Goal: Task Accomplishment & Management: Manage account settings

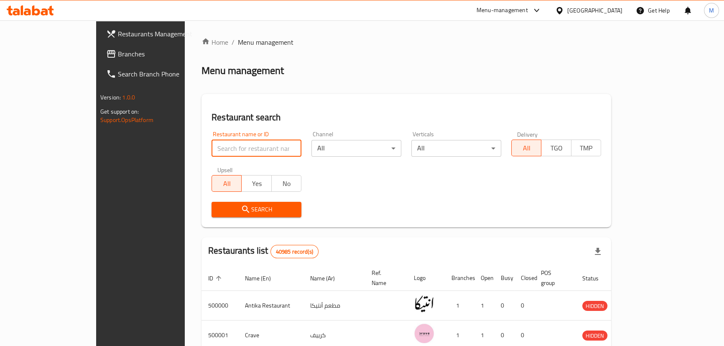
click at [275, 147] on input "search" at bounding box center [257, 148] width 90 height 17
click at [347, 49] on div "Home / Menu management Menu management Restaurant search Restaurant name or ID …" at bounding box center [407, 320] width 410 height 566
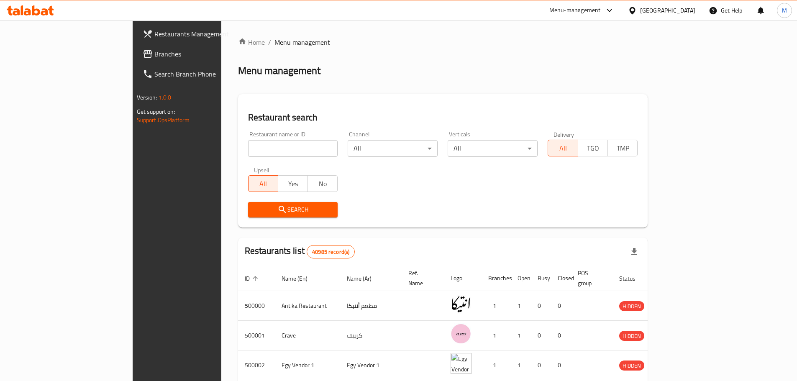
click at [300, 144] on input "search" at bounding box center [293, 148] width 90 height 17
drag, startPoint x: 372, startPoint y: 89, endPoint x: 397, endPoint y: 69, distance: 31.5
click at [373, 88] on div "Home / Menu management Menu management Restaurant search Restaurant name or ID …" at bounding box center [443, 320] width 410 height 566
click at [248, 154] on input "search" at bounding box center [293, 148] width 90 height 17
paste input "704286"
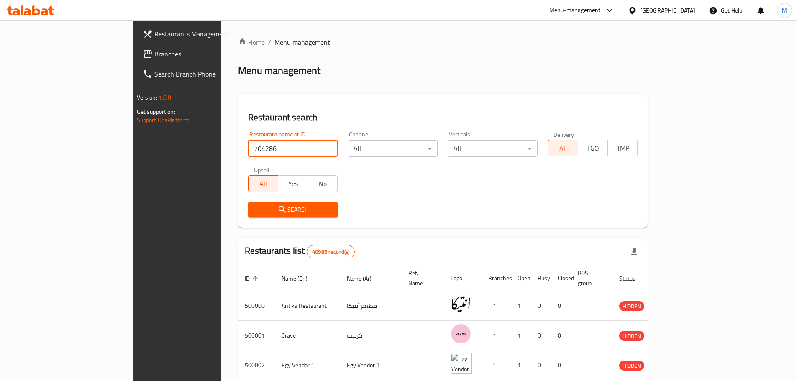
type input "704286"
click button "Search" at bounding box center [293, 209] width 90 height 15
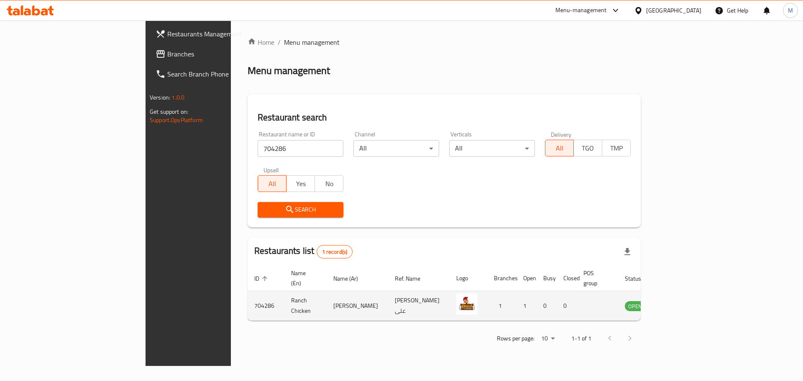
click at [691, 293] on td "enhanced table" at bounding box center [676, 306] width 29 height 30
click at [678, 303] on icon "enhanced table" at bounding box center [673, 306] width 9 height 7
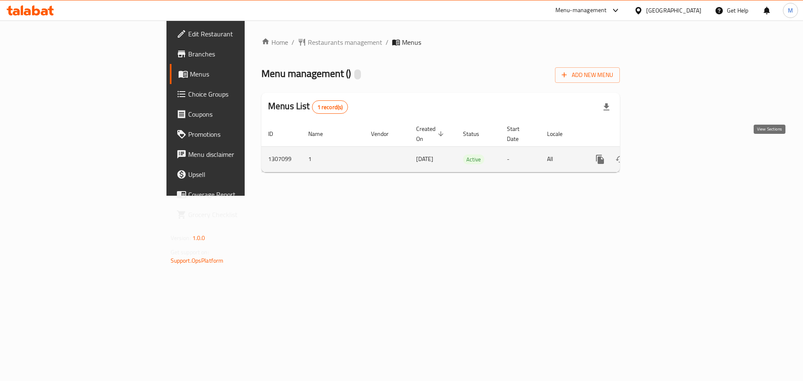
click at [666, 154] on icon "enhanced table" at bounding box center [660, 159] width 10 height 10
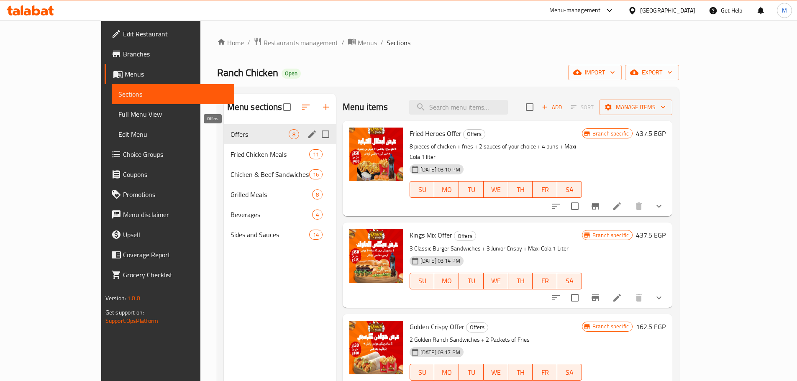
click at [251, 132] on span "Offers" at bounding box center [259, 134] width 58 height 10
click at [307, 131] on icon "edit" at bounding box center [312, 134] width 10 height 10
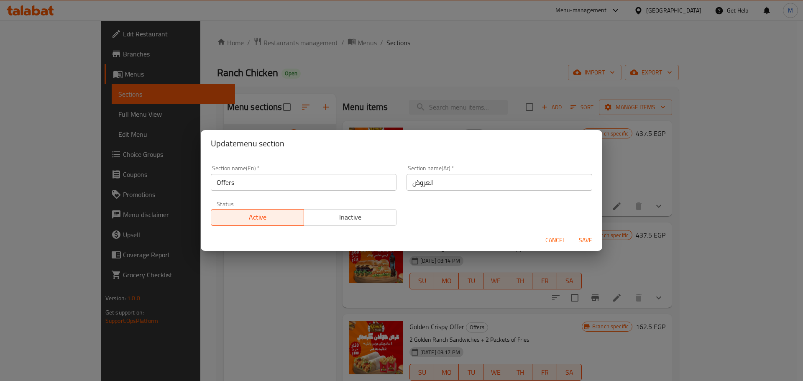
click at [300, 184] on input "Offers" at bounding box center [304, 182] width 186 height 17
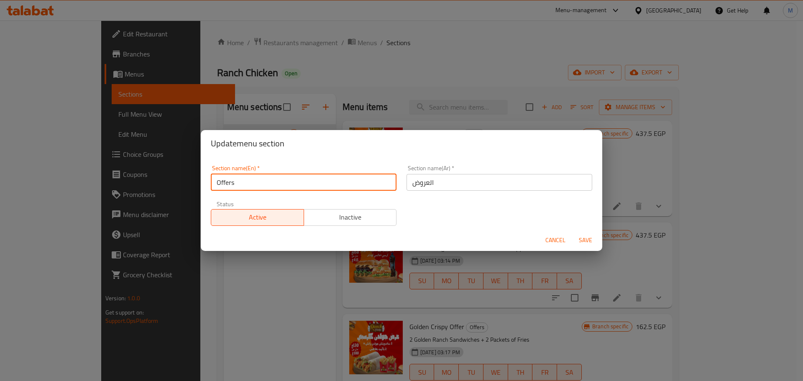
click at [300, 184] on input "Offers" at bounding box center [304, 182] width 186 height 17
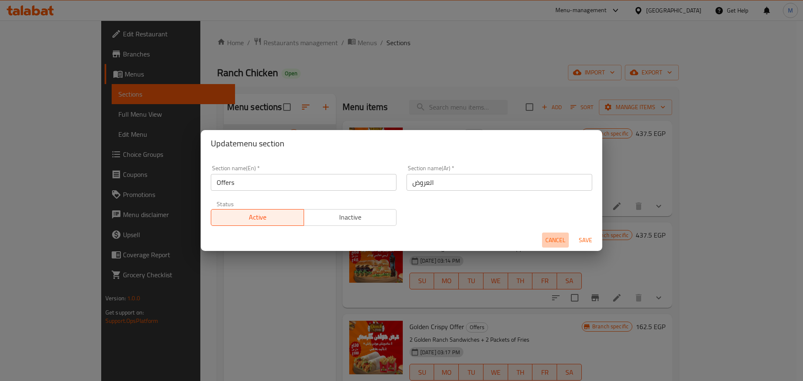
click at [560, 235] on span "Cancel" at bounding box center [555, 240] width 20 height 10
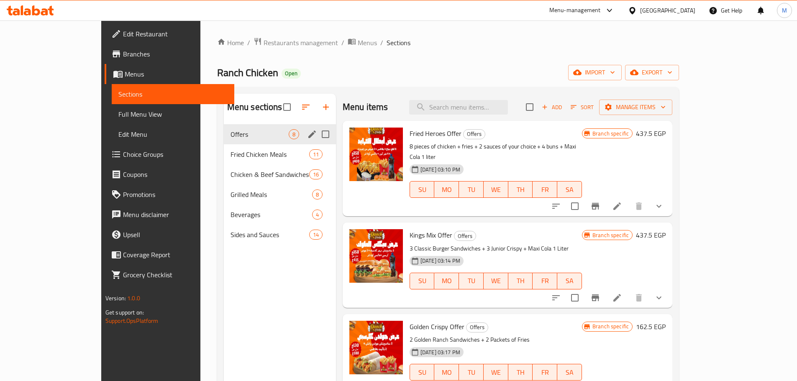
click at [560, 243] on p "3 Classic Burger Sandwiches + 3 Junior Crispy + Maxi Cola 1 Liter" at bounding box center [496, 248] width 172 height 10
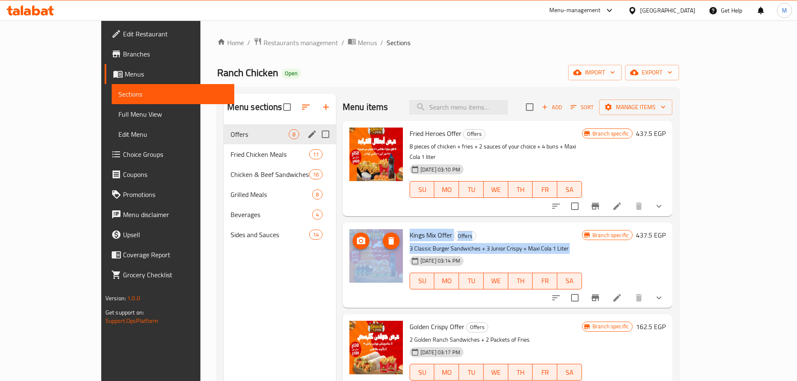
drag, startPoint x: 560, startPoint y: 235, endPoint x: 327, endPoint y: 231, distance: 232.6
click at [346, 231] on div "Kings Mix Offer Offers 3 Classic Burger Sandwiches + 3 Junior Crispy + Maxi Col…" at bounding box center [507, 265] width 323 height 78
click at [343, 237] on div "Kings Mix Offer Offers 3 Classic Burger Sandwiches + 3 Junior Crispy + Maxi Col…" at bounding box center [508, 265] width 330 height 85
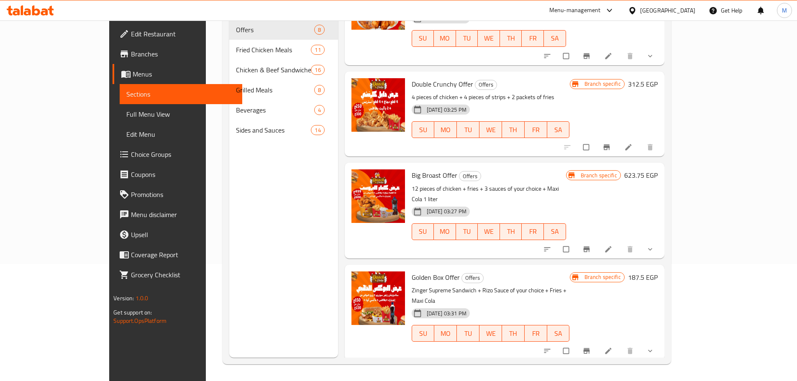
scroll to position [287, 0]
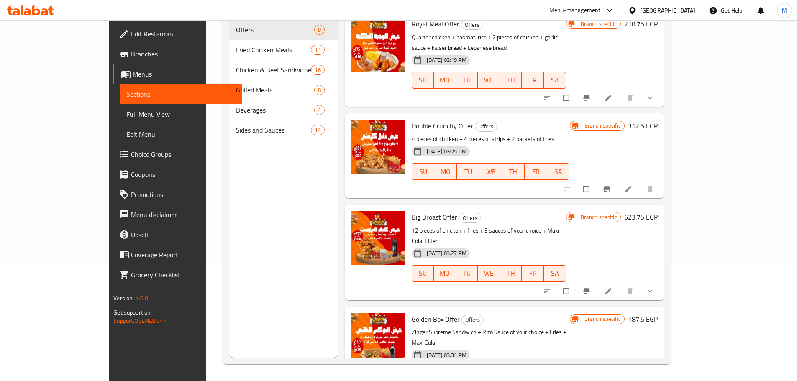
click at [641, 182] on li at bounding box center [628, 188] width 23 height 13
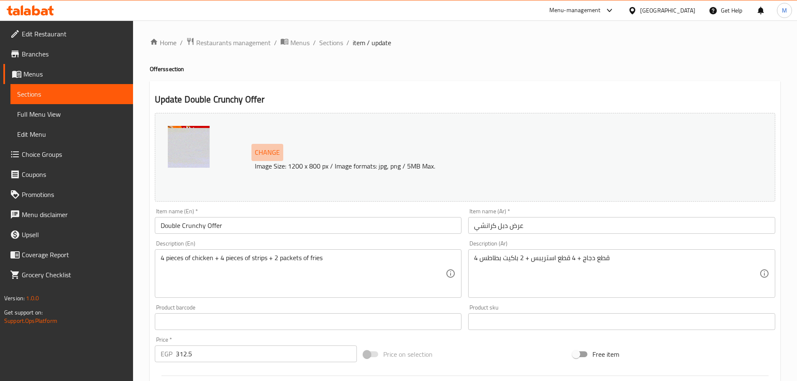
click at [256, 146] on button "Change" at bounding box center [267, 152] width 32 height 17
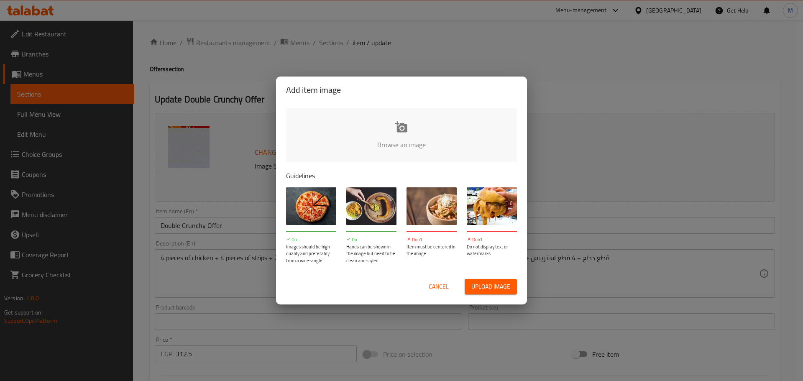
click at [407, 125] on input "file" at bounding box center [684, 147] width 796 height 78
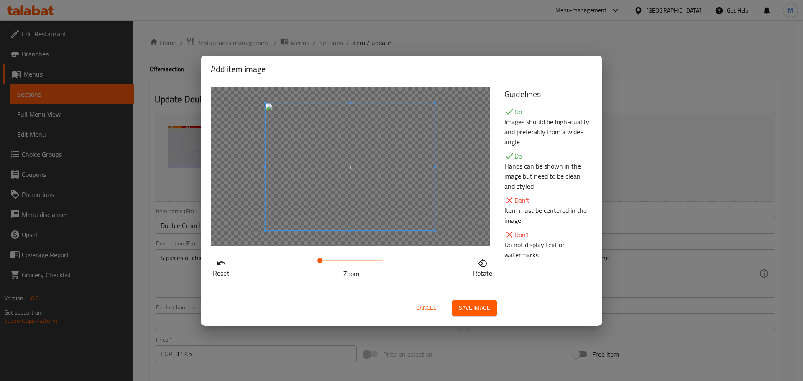
click at [479, 310] on span "Save image" at bounding box center [474, 308] width 31 height 10
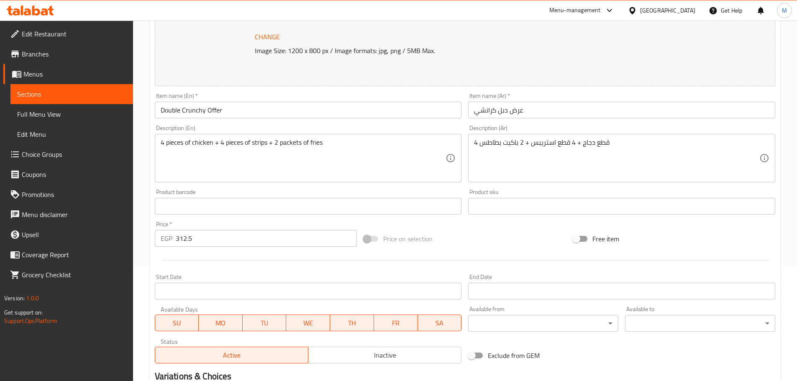
scroll to position [222, 0]
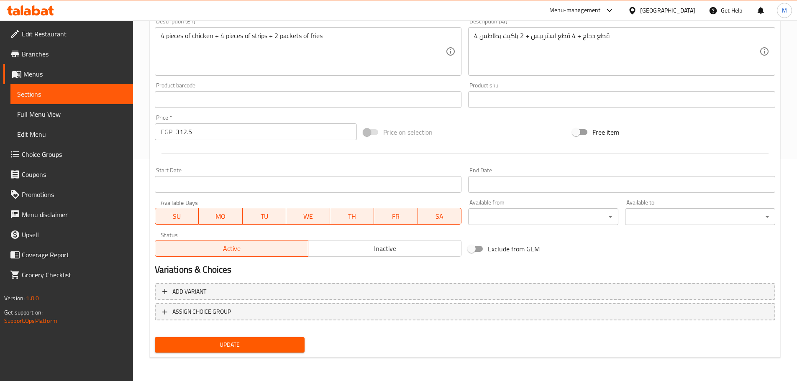
click at [250, 339] on button "Update" at bounding box center [230, 344] width 150 height 15
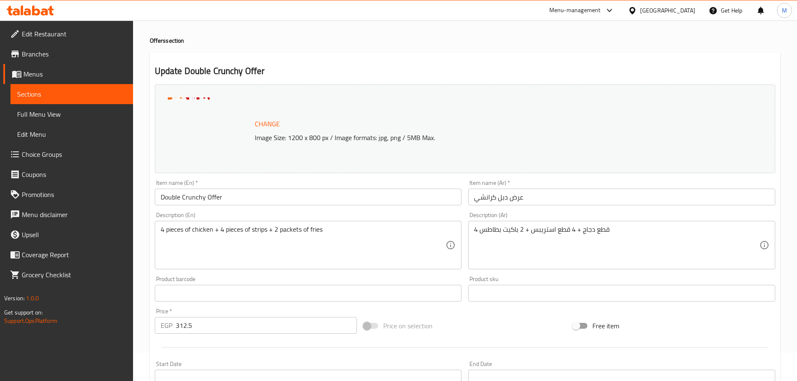
scroll to position [0, 0]
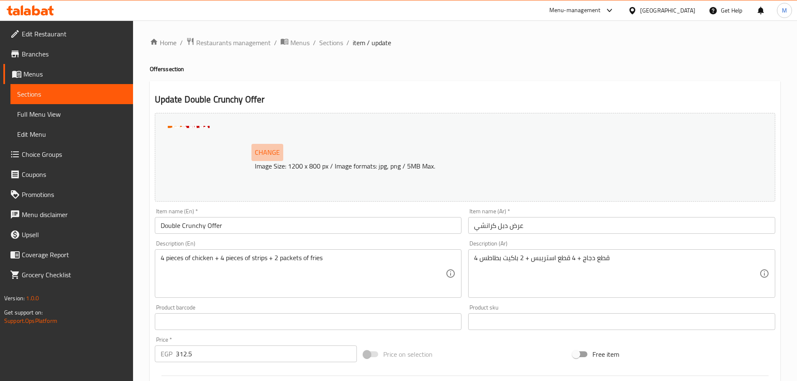
click at [259, 147] on span "Change" at bounding box center [267, 152] width 25 height 12
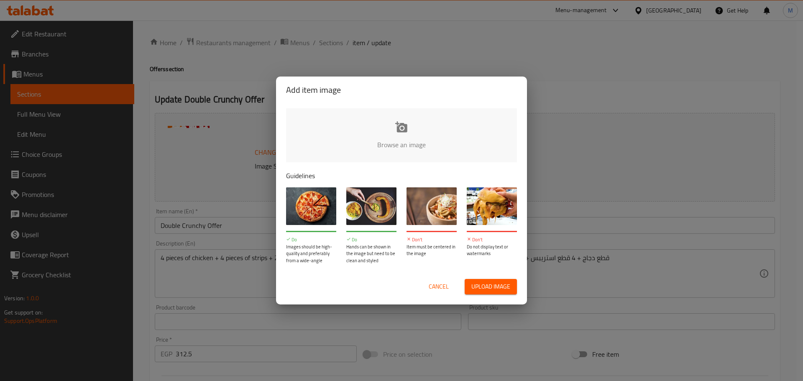
click at [352, 133] on input "file" at bounding box center [684, 147] width 796 height 78
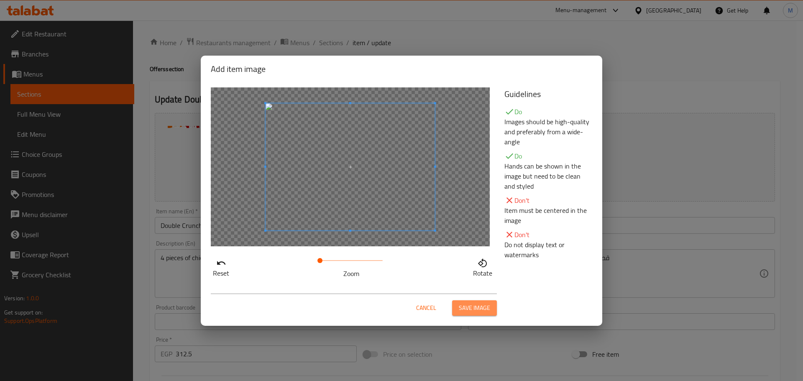
click at [459, 310] on span "Save image" at bounding box center [474, 308] width 31 height 10
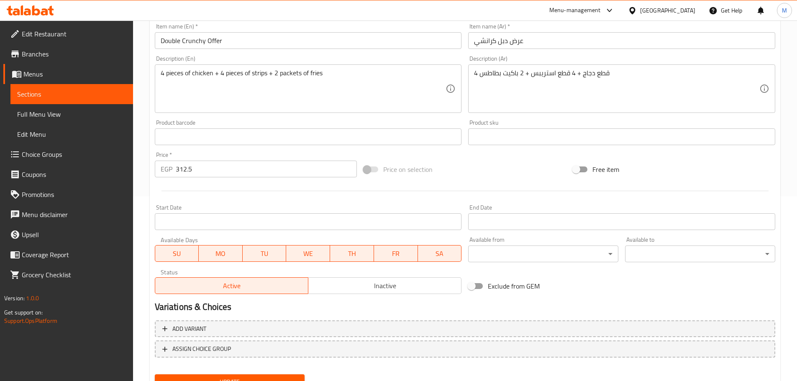
scroll to position [222, 0]
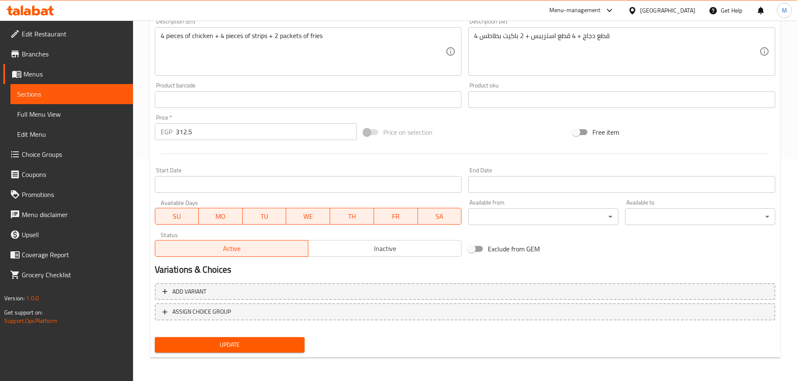
click at [265, 133] on input "312.5" at bounding box center [267, 131] width 182 height 17
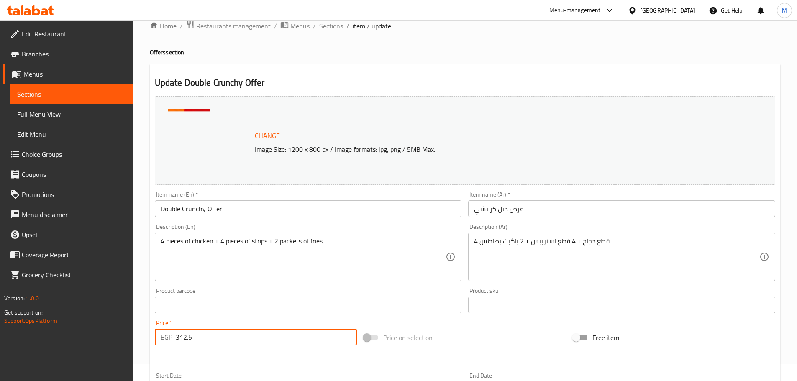
scroll to position [0, 0]
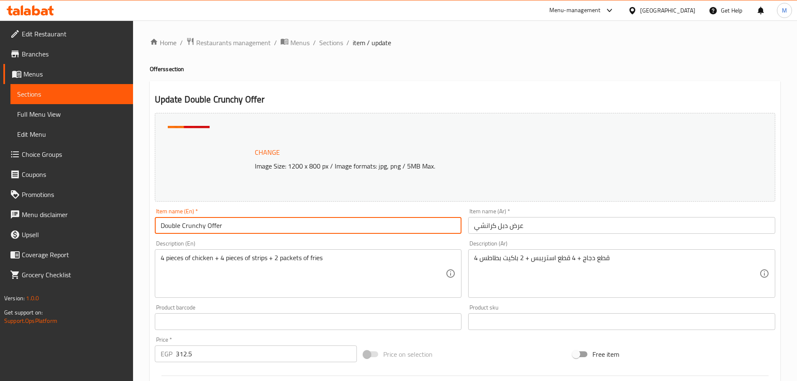
click at [275, 222] on input "Double Crunchy Offer" at bounding box center [308, 225] width 307 height 17
click at [336, 46] on span "Sections" at bounding box center [331, 43] width 24 height 10
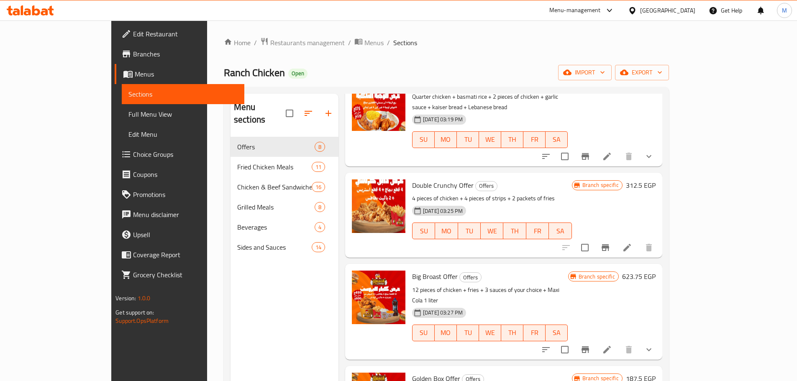
scroll to position [371, 0]
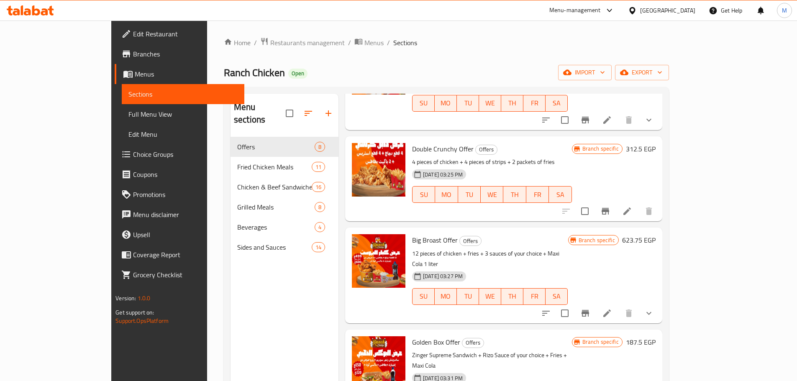
click at [610, 206] on icon "Branch-specific-item" at bounding box center [605, 211] width 10 height 10
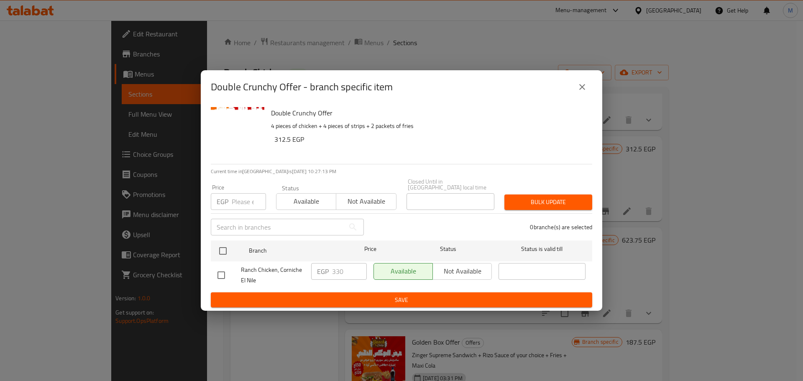
click at [228, 276] on input "checkbox" at bounding box center [221, 275] width 18 height 18
checkbox input "true"
click at [340, 267] on input "330" at bounding box center [349, 271] width 35 height 17
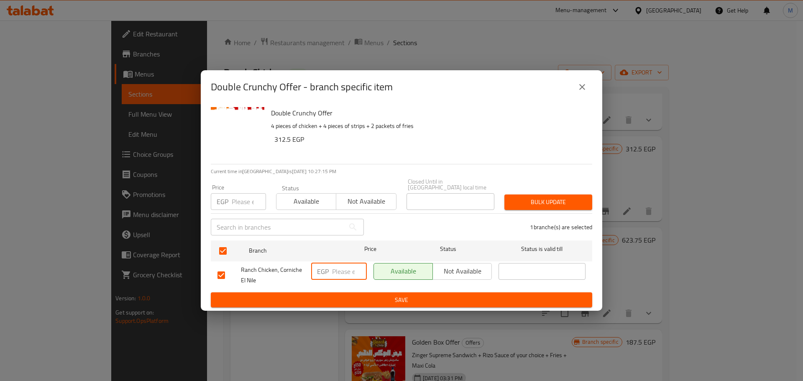
click at [343, 296] on span "Save" at bounding box center [402, 300] width 368 height 10
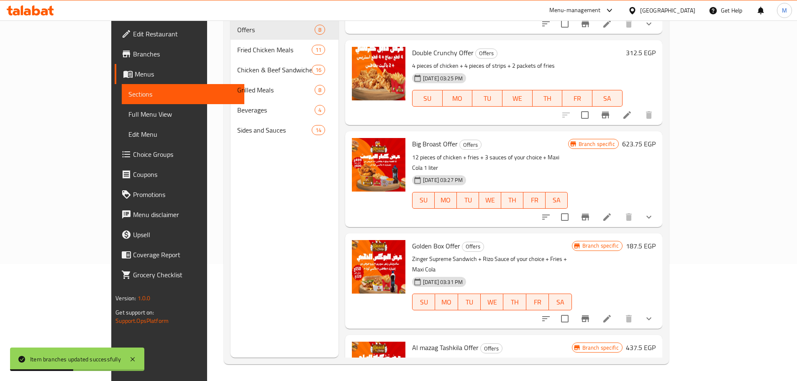
scroll to position [329, 0]
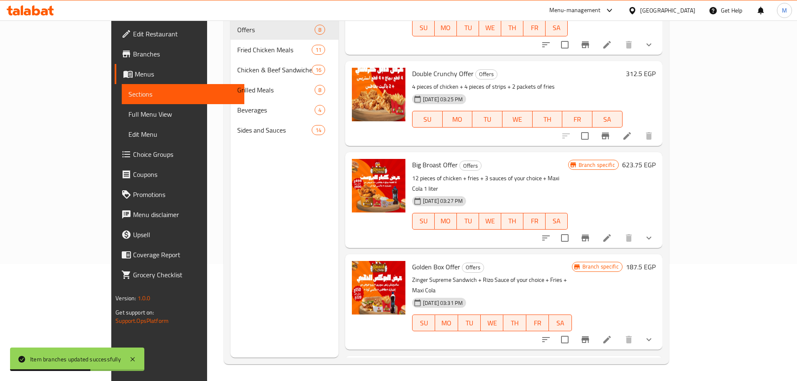
click at [632, 131] on icon at bounding box center [627, 136] width 10 height 10
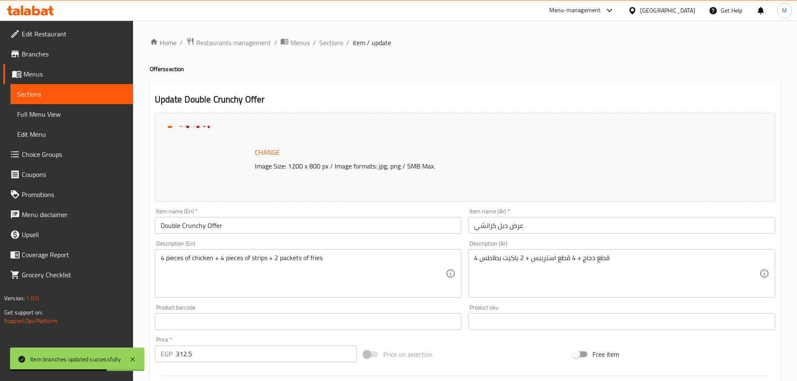
click at [271, 152] on span "Change" at bounding box center [267, 152] width 25 height 12
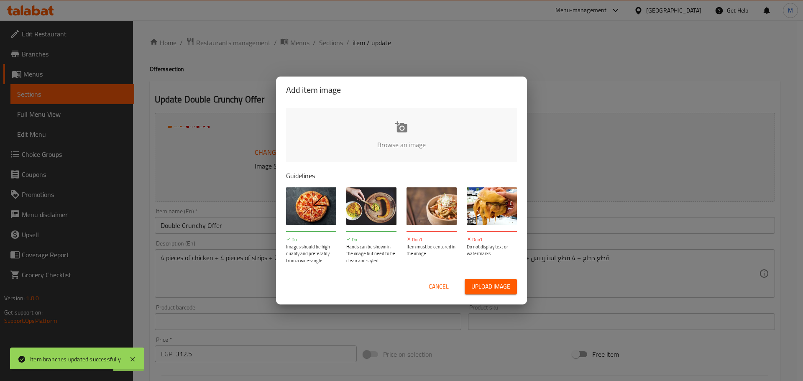
click at [387, 150] on input "file" at bounding box center [684, 147] width 796 height 78
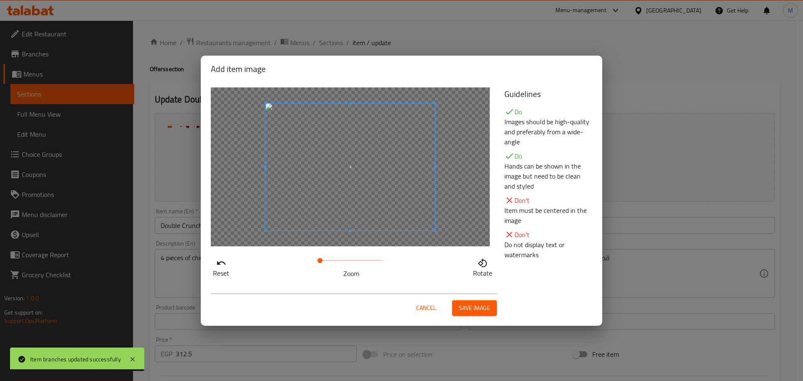
click at [464, 307] on span "Save image" at bounding box center [474, 308] width 31 height 10
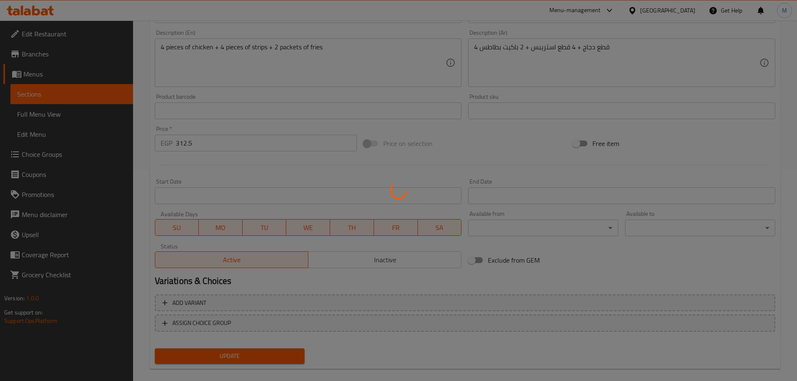
scroll to position [222, 0]
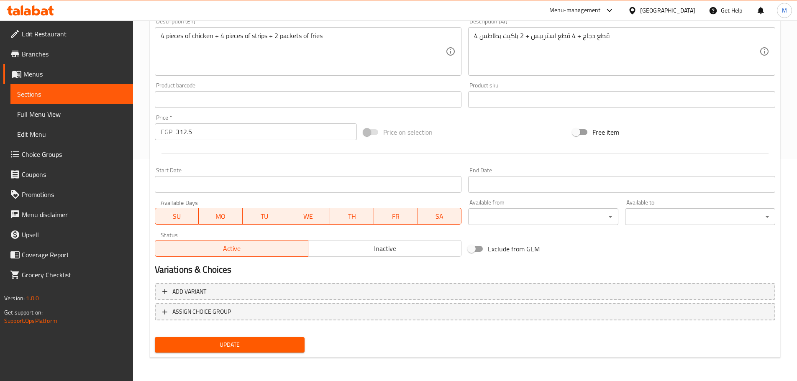
click at [222, 344] on span "Update" at bounding box center [229, 345] width 137 height 10
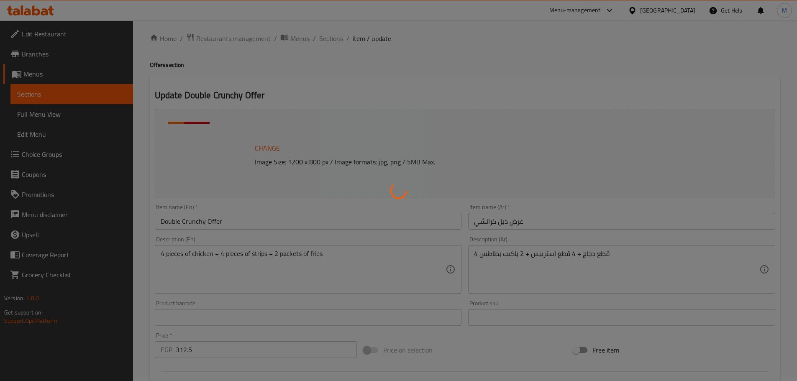
scroll to position [0, 0]
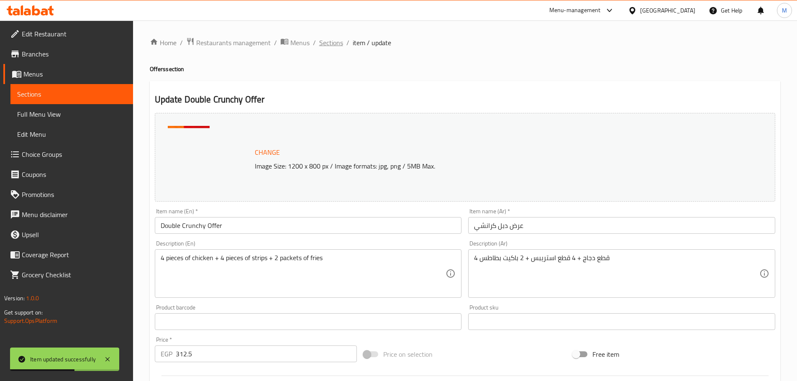
click at [334, 41] on span "Sections" at bounding box center [331, 43] width 24 height 10
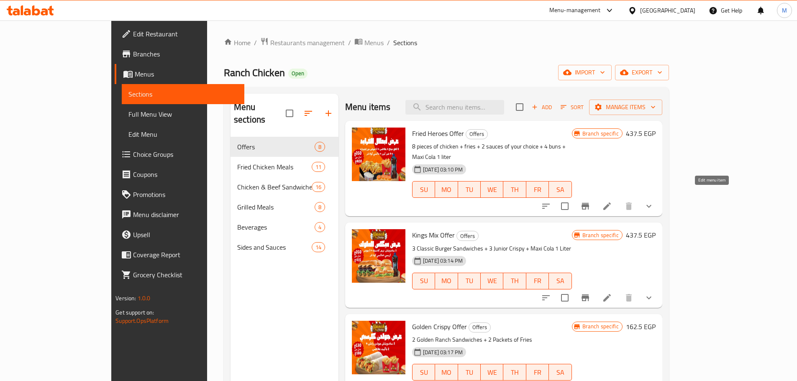
click at [611, 202] on icon at bounding box center [607, 206] width 8 height 8
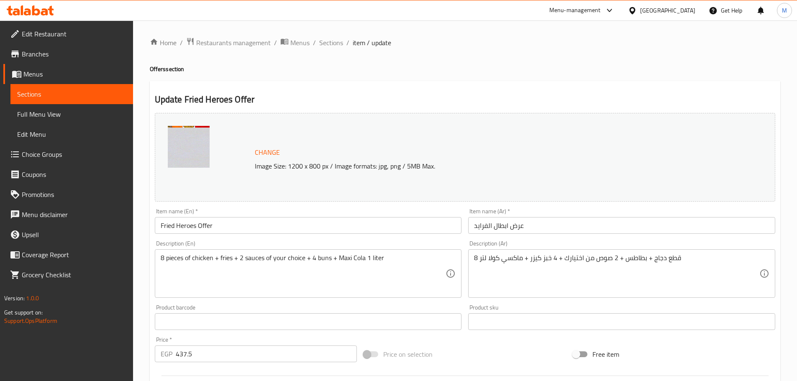
click at [270, 151] on span "Change" at bounding box center [267, 152] width 25 height 12
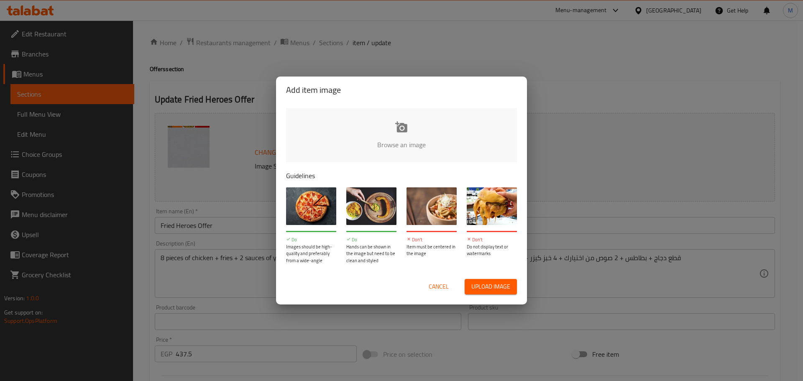
click at [363, 148] on input "file" at bounding box center [684, 147] width 796 height 78
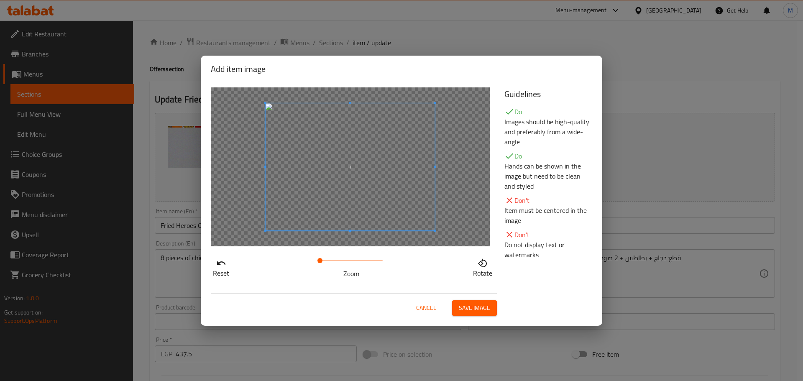
click at [463, 312] on span "Save image" at bounding box center [474, 308] width 31 height 10
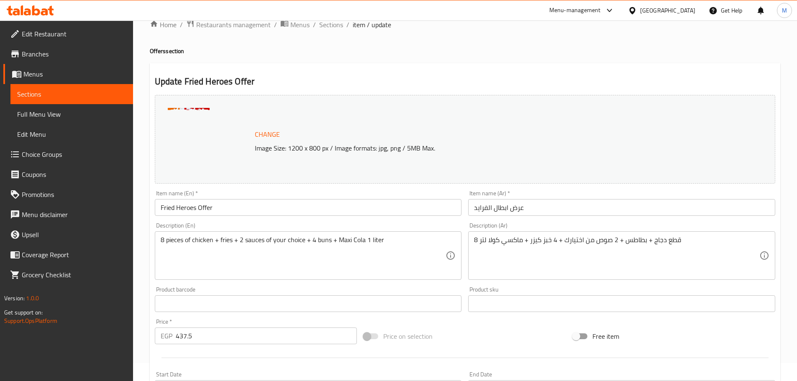
scroll to position [236, 0]
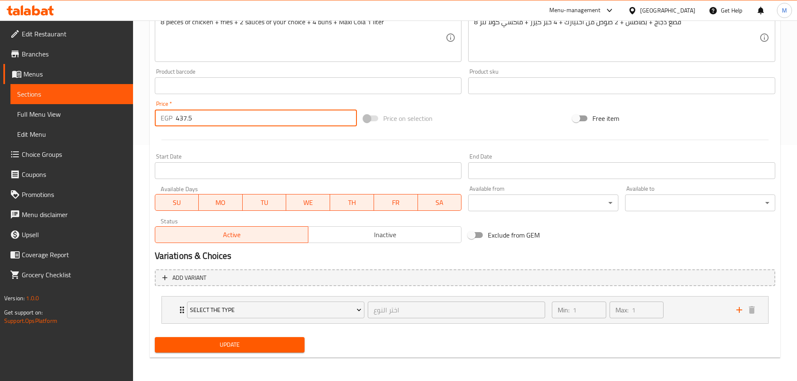
click at [212, 120] on input "437.5" at bounding box center [267, 118] width 182 height 17
paste input "number"
click at [338, 315] on button "Select the type" at bounding box center [275, 310] width 177 height 17
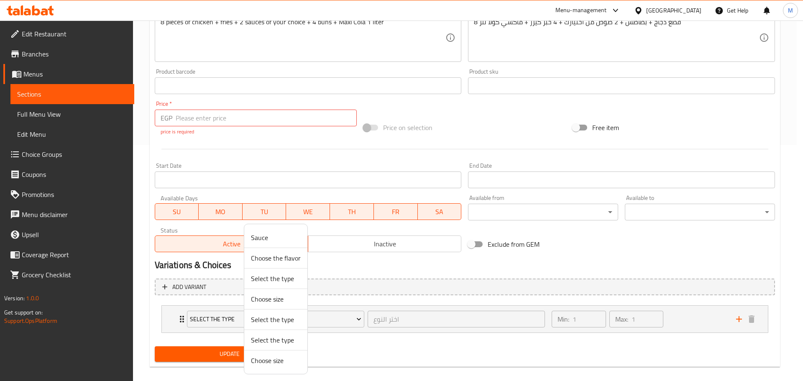
click at [430, 351] on div at bounding box center [401, 190] width 803 height 381
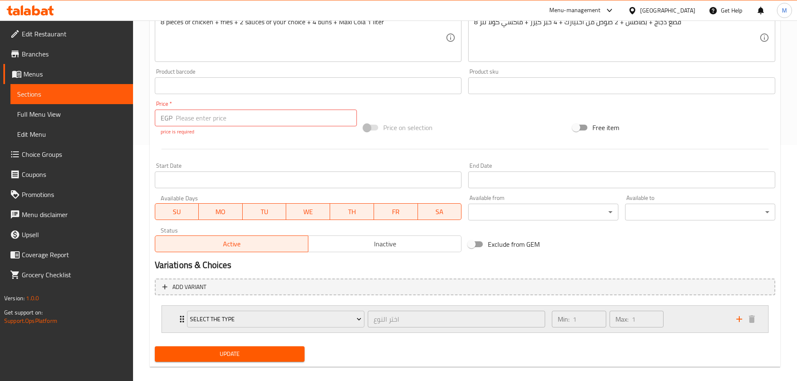
click at [696, 320] on div "Min: 1 ​ Max: 1 ​" at bounding box center [639, 319] width 184 height 27
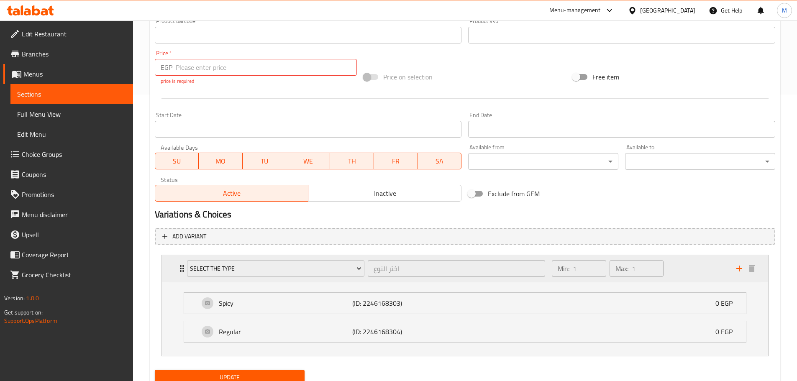
scroll to position [319, 0]
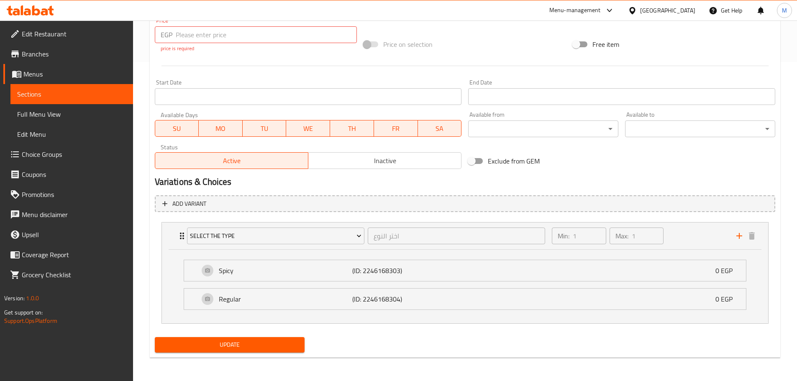
click at [246, 342] on span "Update" at bounding box center [229, 345] width 137 height 10
click at [256, 34] on input "number" at bounding box center [267, 34] width 182 height 17
paste input "437.5"
type input "437.5"
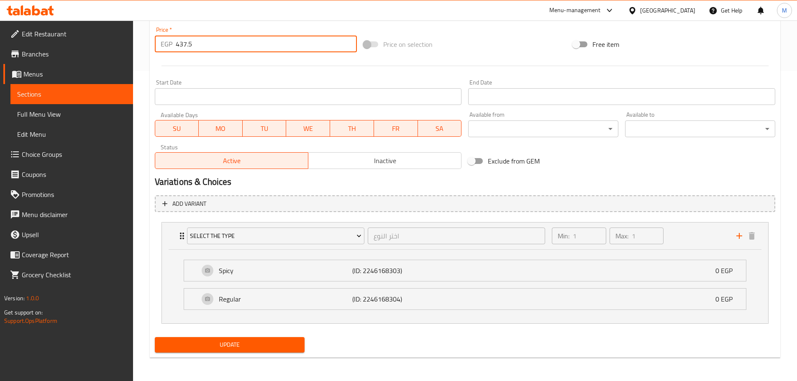
click at [250, 328] on nav "Select the type اختر النوع ​ Min: 1 ​ Max: 1 ​ Spicy (ID: 2246168303) 0 EGP Nam…" at bounding box center [465, 272] width 620 height 115
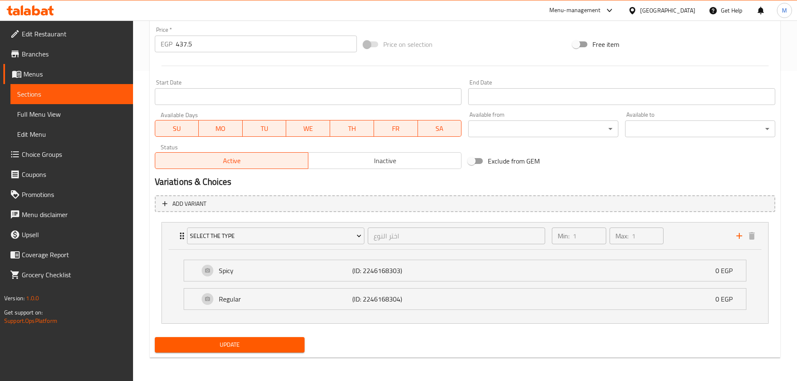
click at [249, 341] on span "Update" at bounding box center [229, 345] width 137 height 10
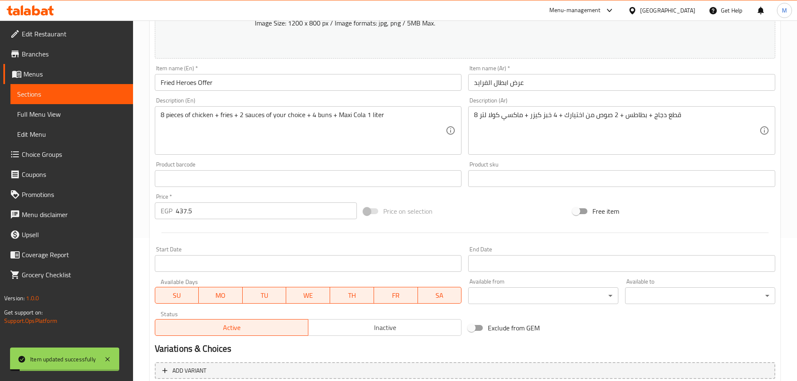
scroll to position [0, 0]
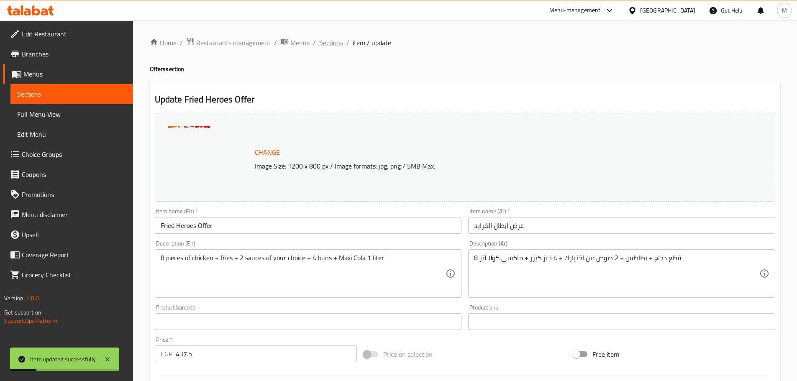
click at [333, 46] on span "Sections" at bounding box center [331, 43] width 24 height 10
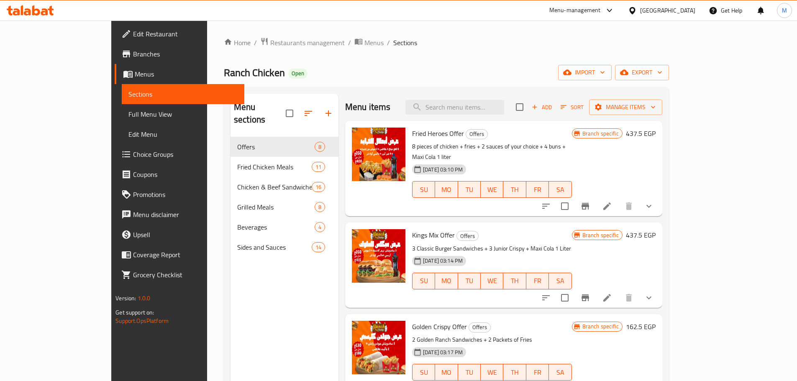
click at [239, 64] on div "Home / Restaurants management / Menus / Sections Ranch Chicken Open import expo…" at bounding box center [446, 259] width 445 height 444
click at [288, 75] on span "Open" at bounding box center [297, 73] width 19 height 7
click at [246, 72] on div "Ranch Chicken Open import export" at bounding box center [446, 72] width 445 height 15
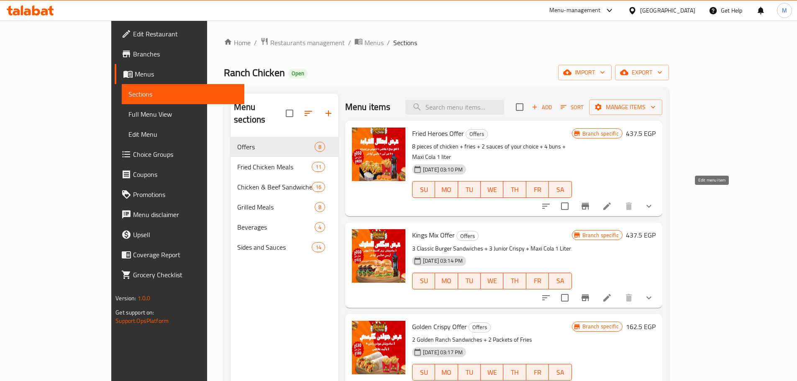
click at [612, 201] on icon at bounding box center [607, 206] width 10 height 10
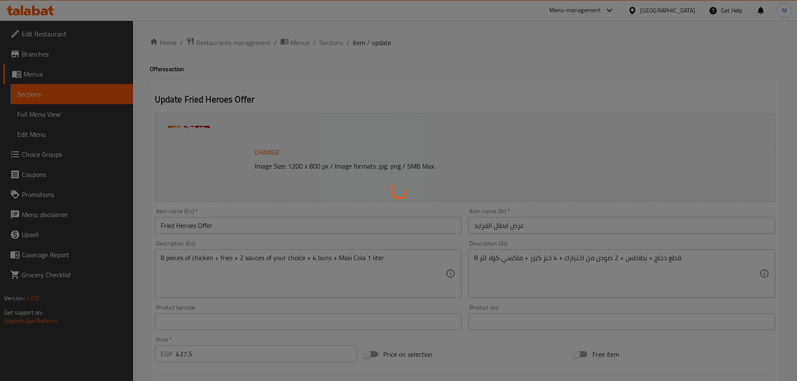
click at [264, 138] on div at bounding box center [398, 190] width 797 height 381
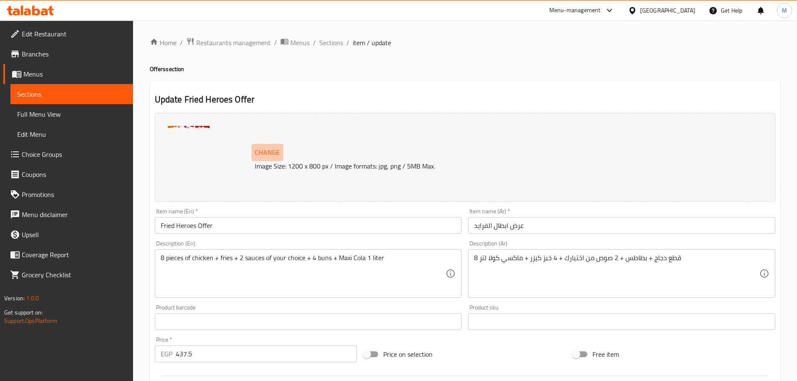
click at [271, 159] on button "Change" at bounding box center [267, 152] width 32 height 17
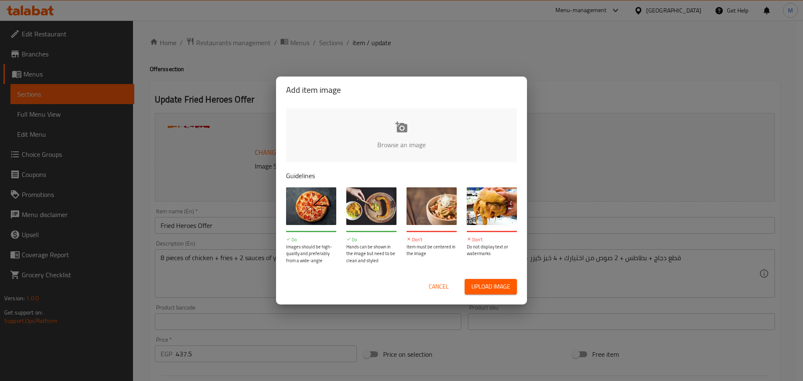
click at [405, 144] on input "file" at bounding box center [684, 147] width 796 height 78
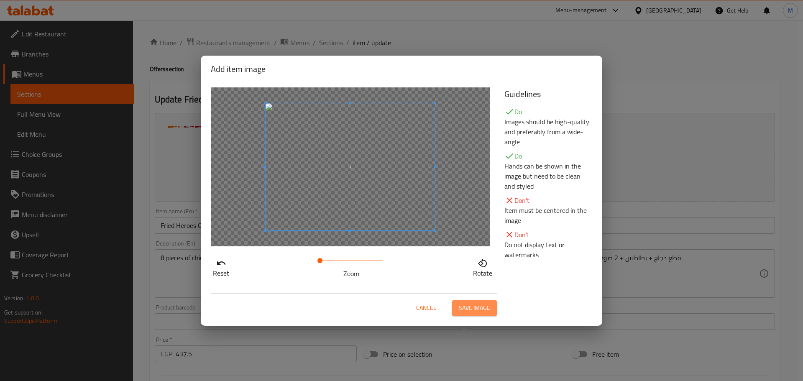
click at [476, 307] on span "Save image" at bounding box center [474, 308] width 31 height 10
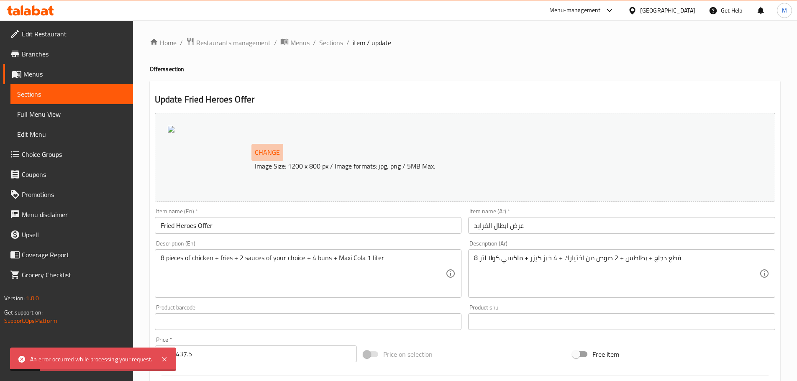
click at [258, 152] on span "Change" at bounding box center [267, 152] width 25 height 12
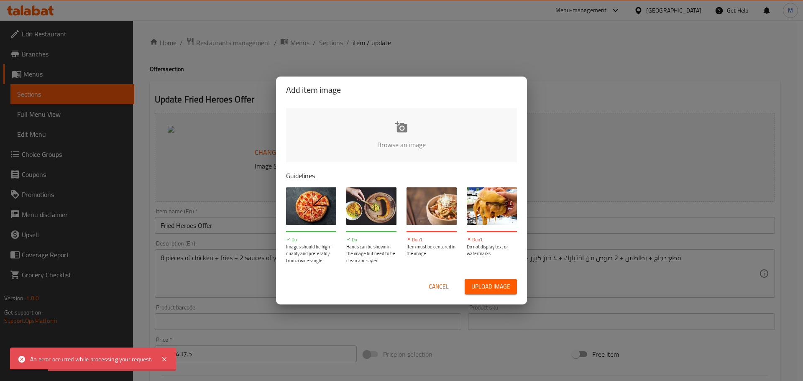
click at [451, 143] on input "file" at bounding box center [684, 147] width 796 height 78
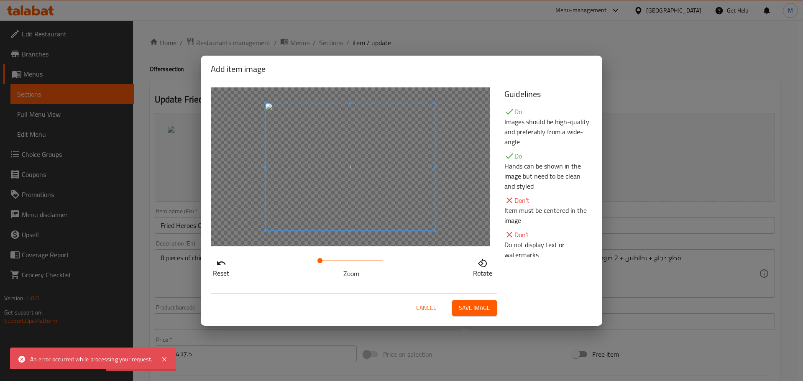
click at [406, 175] on span at bounding box center [350, 166] width 169 height 127
click at [466, 310] on span "Save image" at bounding box center [474, 308] width 31 height 10
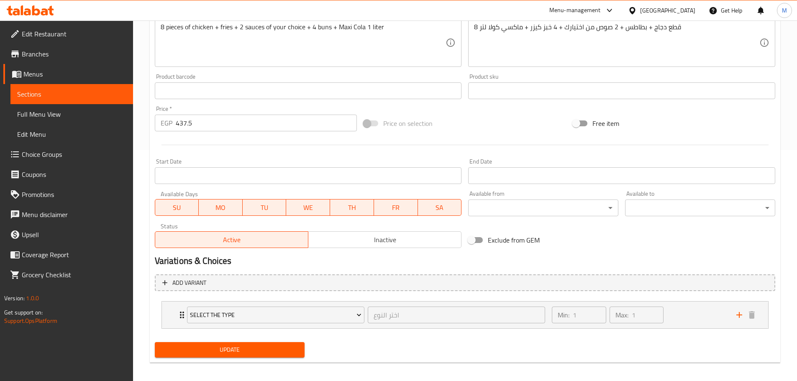
scroll to position [236, 0]
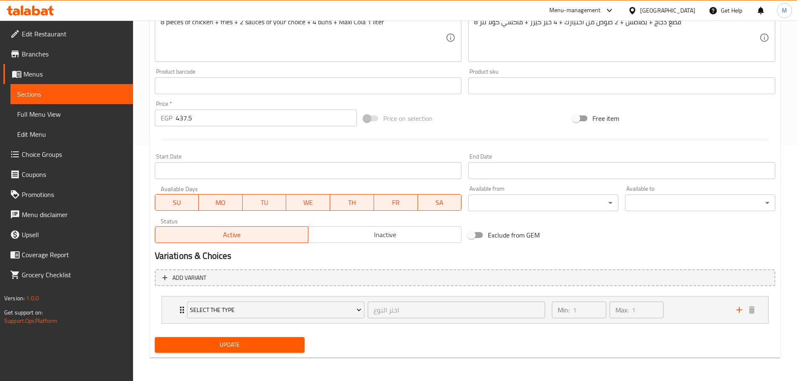
click at [234, 342] on span "Update" at bounding box center [229, 345] width 137 height 10
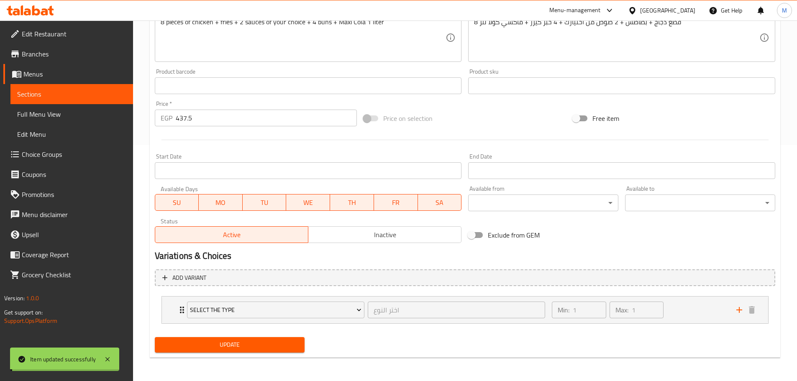
scroll to position [0, 0]
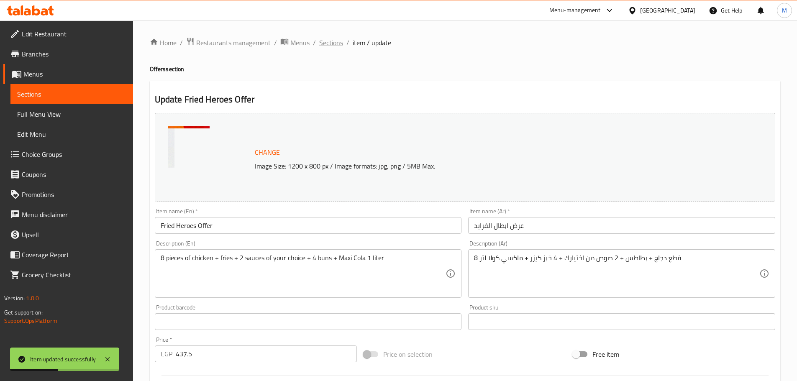
click at [325, 44] on span "Sections" at bounding box center [331, 43] width 24 height 10
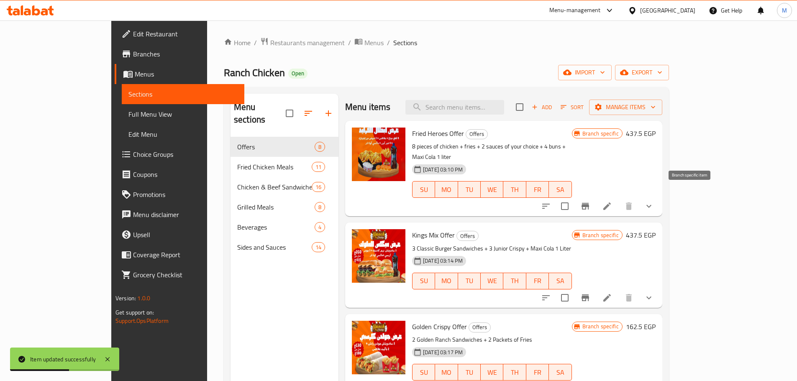
click at [589, 203] on icon "Branch-specific-item" at bounding box center [585, 206] width 8 height 7
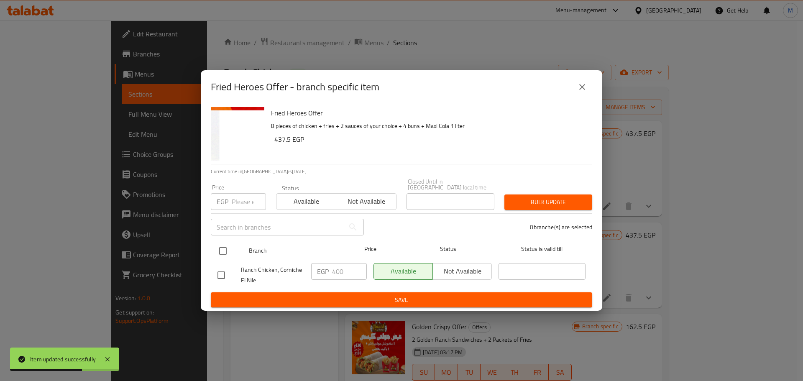
click at [218, 246] on input "checkbox" at bounding box center [223, 251] width 18 height 18
checkbox input "true"
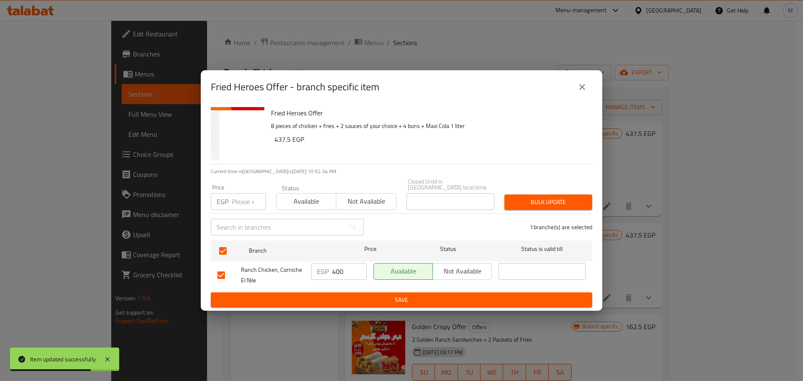
click at [345, 275] on input "400" at bounding box center [349, 271] width 35 height 17
click at [348, 292] on button "Save" at bounding box center [401, 299] width 381 height 15
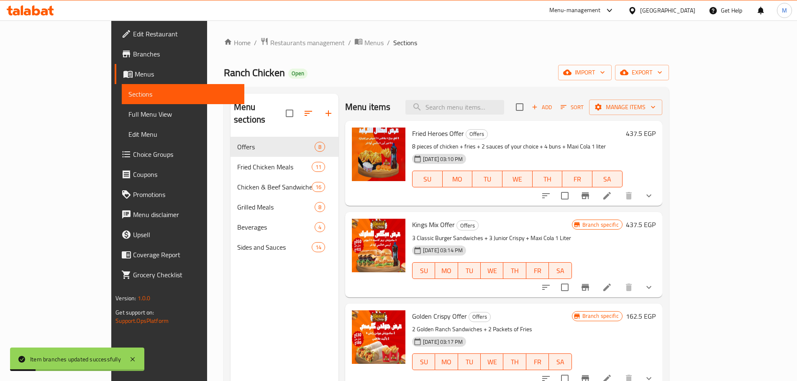
click at [619, 283] on li at bounding box center [606, 287] width 23 height 15
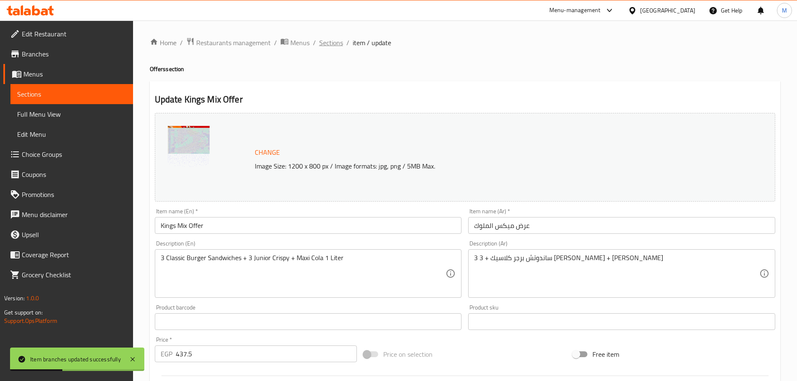
click at [320, 45] on span "Sections" at bounding box center [331, 43] width 24 height 10
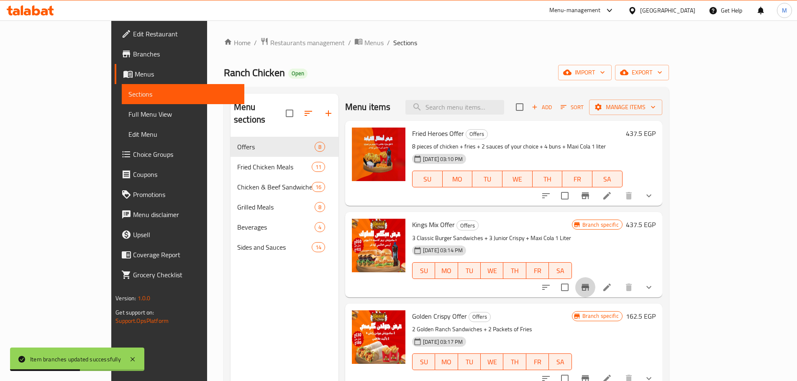
click at [590, 289] on icon "Branch-specific-item" at bounding box center [585, 287] width 10 height 10
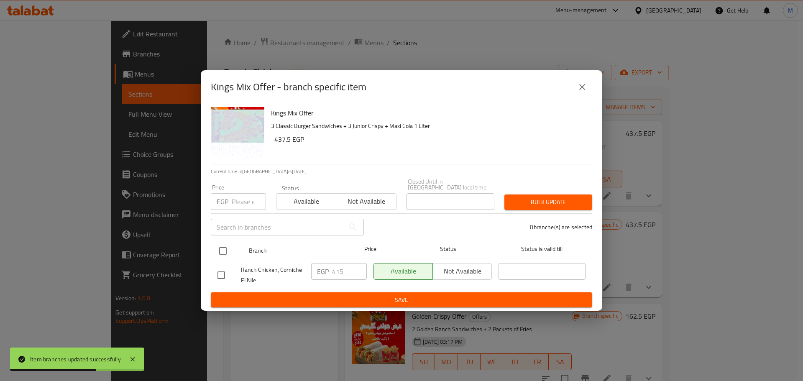
click at [230, 243] on input "checkbox" at bounding box center [223, 251] width 18 height 18
checkbox input "true"
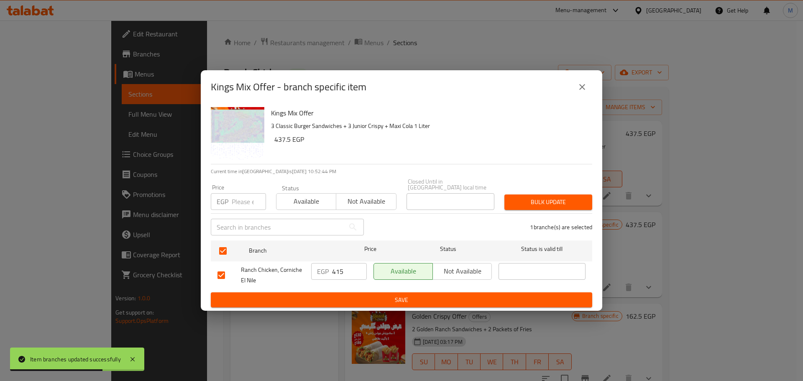
click at [342, 266] on input "415" at bounding box center [349, 271] width 35 height 17
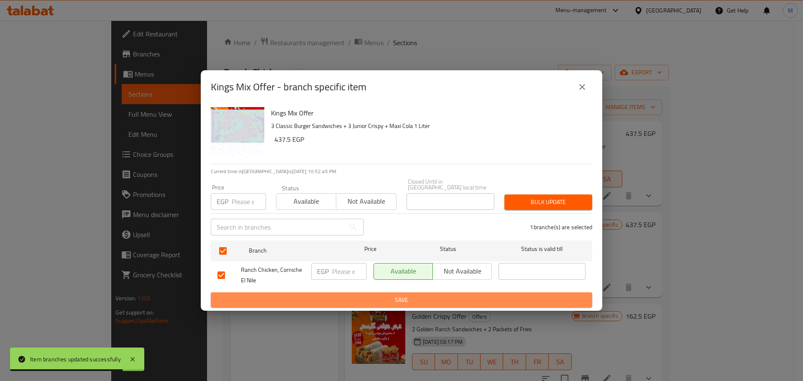
click at [353, 301] on span "Save" at bounding box center [402, 300] width 368 height 10
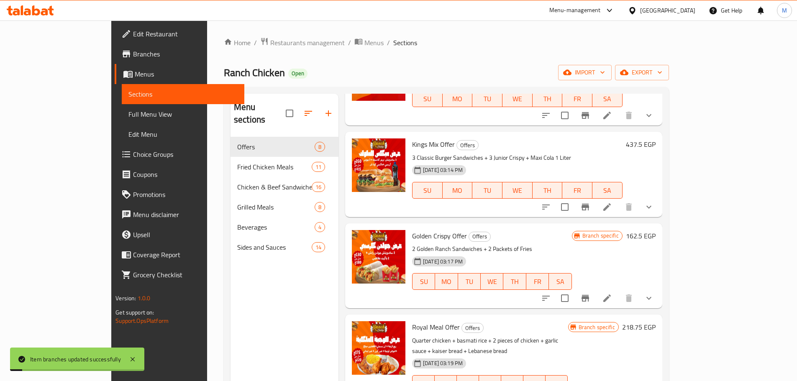
scroll to position [84, 0]
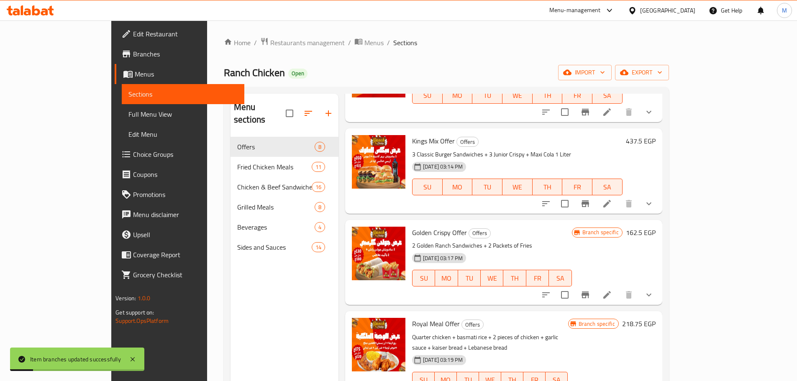
click at [595, 298] on button "Branch-specific-item" at bounding box center [585, 295] width 20 height 20
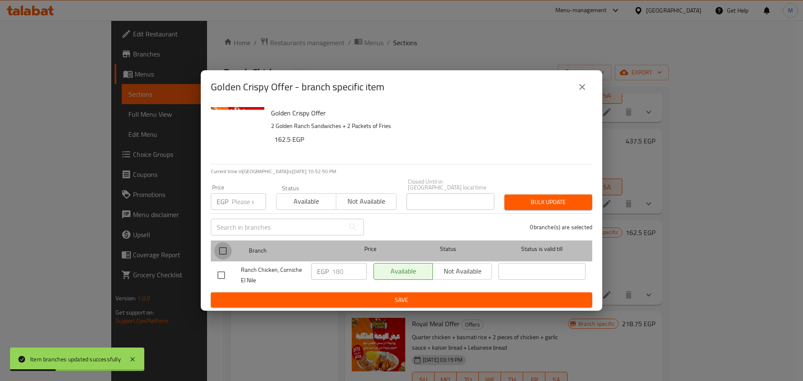
click at [228, 250] on input "checkbox" at bounding box center [223, 251] width 18 height 18
checkbox input "true"
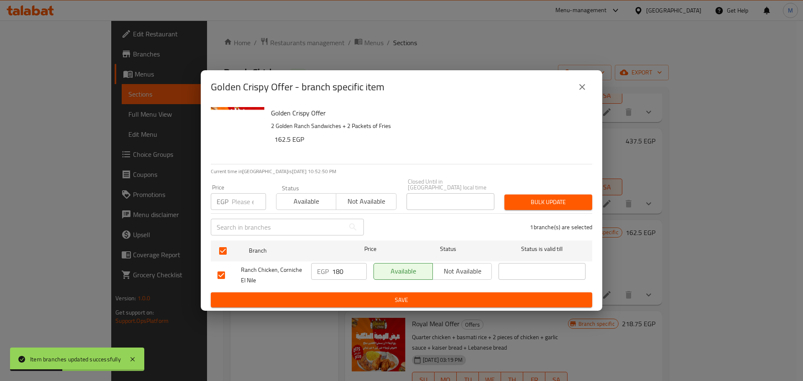
click at [341, 276] on input "180" at bounding box center [349, 271] width 35 height 17
click at [352, 295] on span "Save" at bounding box center [402, 300] width 368 height 10
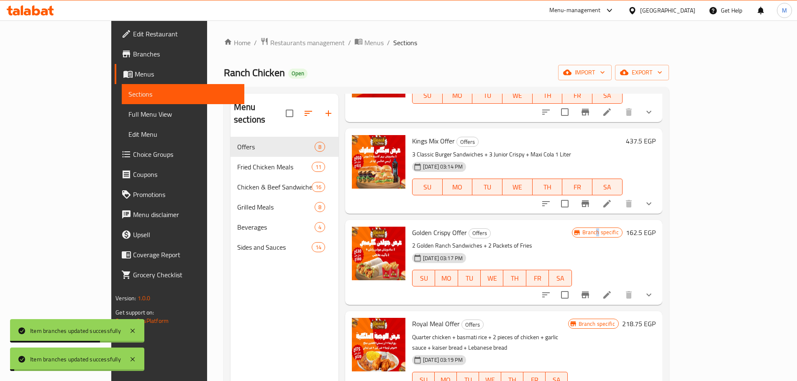
click at [655, 245] on div "Branch specific 162.5 EGP" at bounding box center [614, 263] width 84 height 72
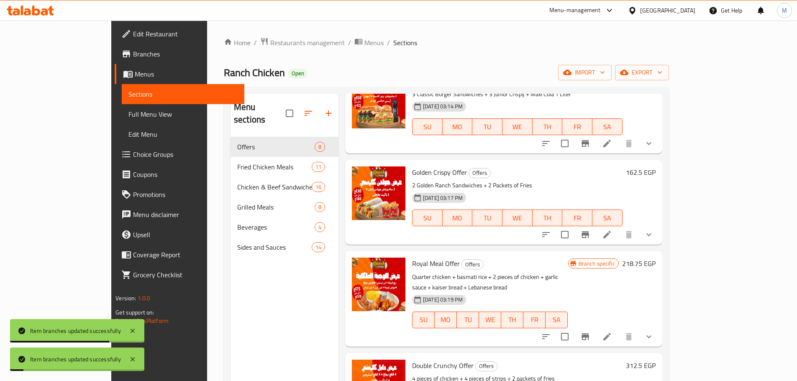
scroll to position [209, 0]
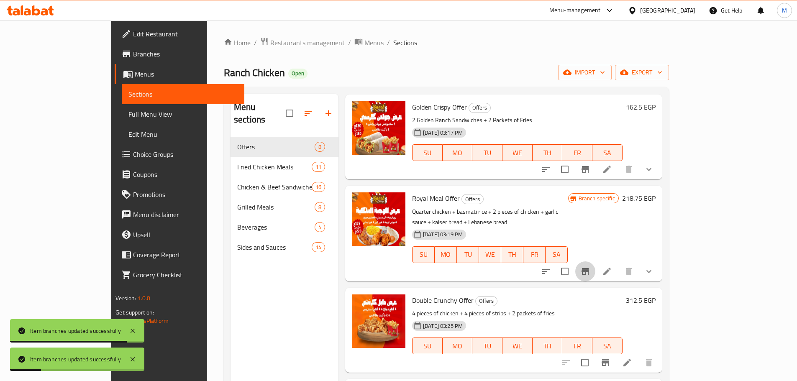
click at [595, 261] on button "Branch-specific-item" at bounding box center [585, 271] width 20 height 20
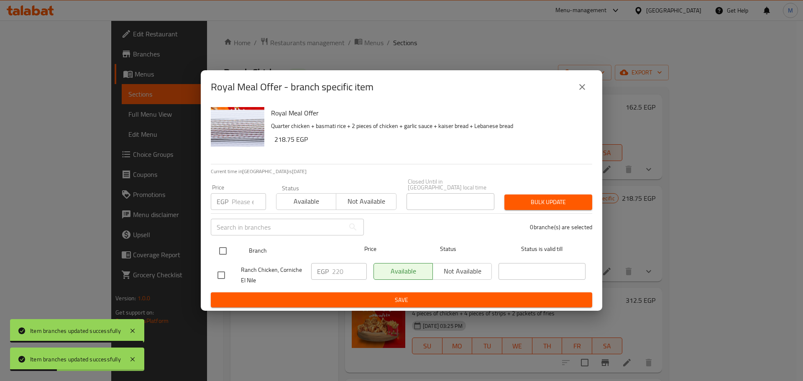
click at [223, 244] on input "checkbox" at bounding box center [223, 251] width 18 height 18
checkbox input "true"
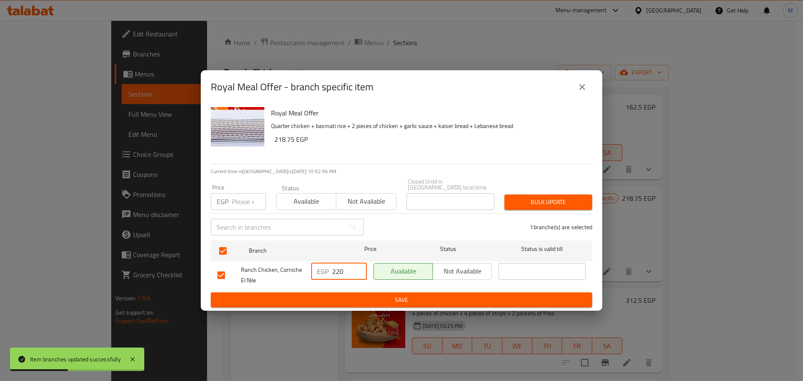
click at [333, 270] on div "EGP 220 ​" at bounding box center [339, 271] width 56 height 17
click at [333, 270] on input "220" at bounding box center [349, 271] width 35 height 17
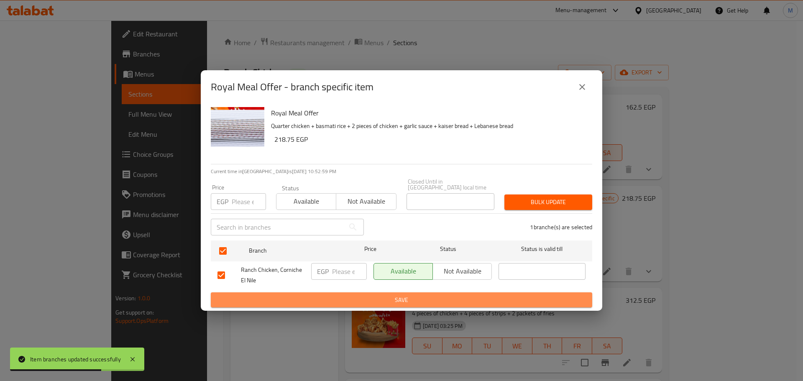
click at [353, 297] on span "Save" at bounding box center [402, 300] width 368 height 10
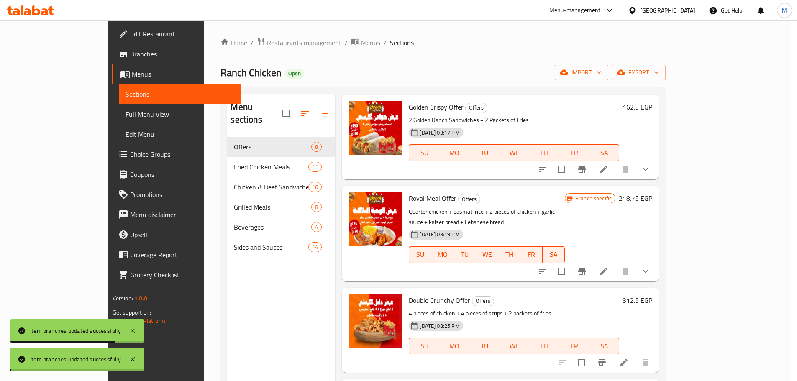
click at [622, 317] on div "[DATE] 03:25 PM SU MO TU WE TH FR SA" at bounding box center [513, 339] width 217 height 45
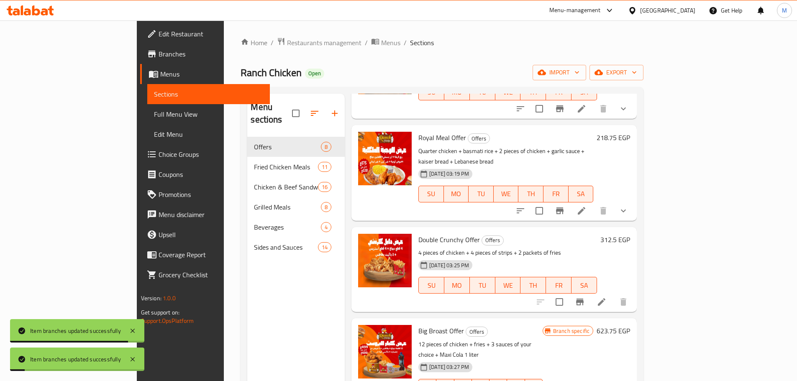
scroll to position [371, 0]
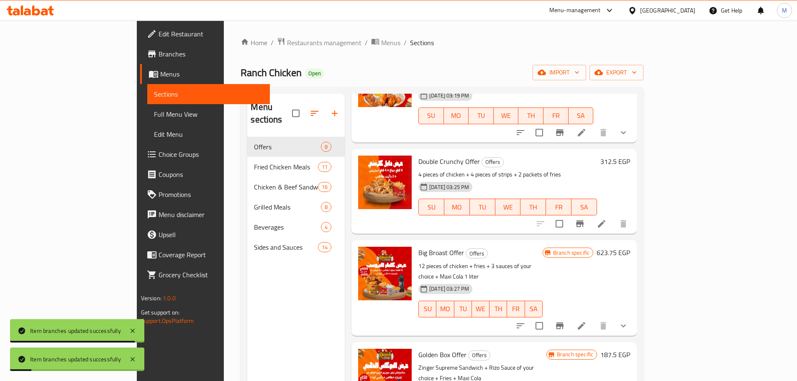
click at [565, 321] on icon "Branch-specific-item" at bounding box center [560, 326] width 10 height 10
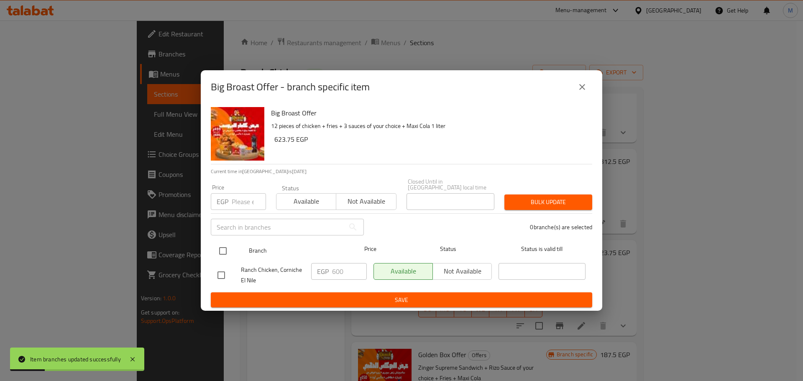
click at [238, 250] on div at bounding box center [229, 251] width 31 height 24
click at [225, 245] on input "checkbox" at bounding box center [223, 251] width 18 height 18
checkbox input "true"
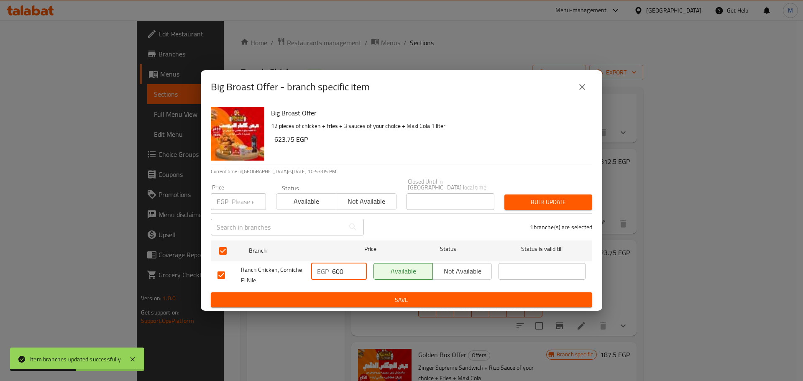
click at [342, 273] on input "600" at bounding box center [349, 271] width 35 height 17
click at [342, 272] on input "600" at bounding box center [349, 271] width 35 height 17
click at [348, 292] on button "Save" at bounding box center [401, 299] width 381 height 15
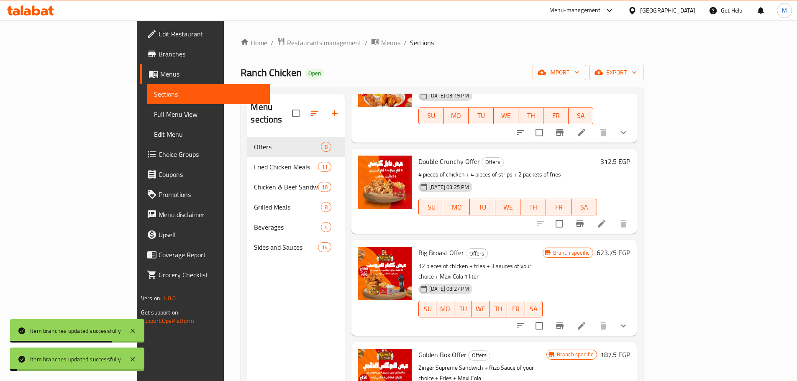
click at [630, 349] on h6 "187.5 EGP" at bounding box center [615, 355] width 30 height 12
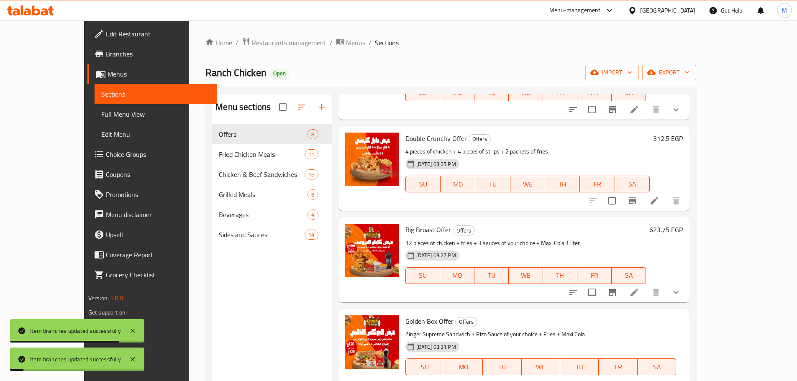
scroll to position [117, 0]
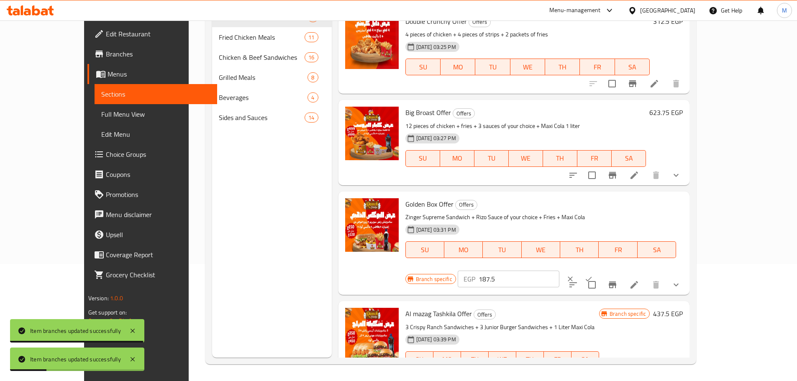
click at [610, 270] on div "Branch specific EGP 187.5 ​" at bounding box center [507, 279] width 205 height 18
click at [690, 192] on div "Golden Box Offer Offers Zinger Supreme Sandwich + [PERSON_NAME] Sauce of your c…" at bounding box center [513, 243] width 351 height 103
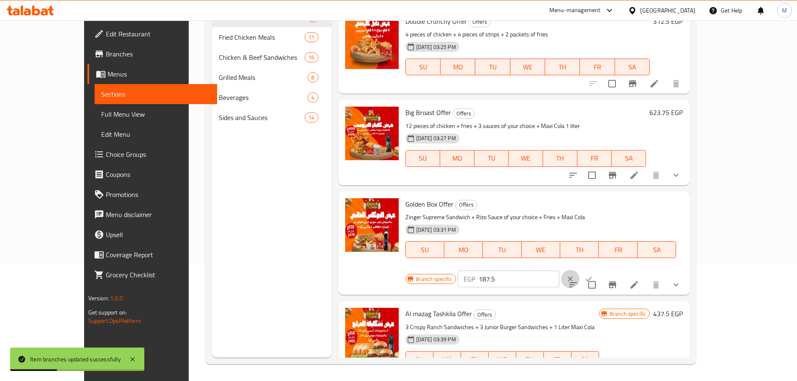
click at [579, 270] on button "clear" at bounding box center [570, 279] width 18 height 18
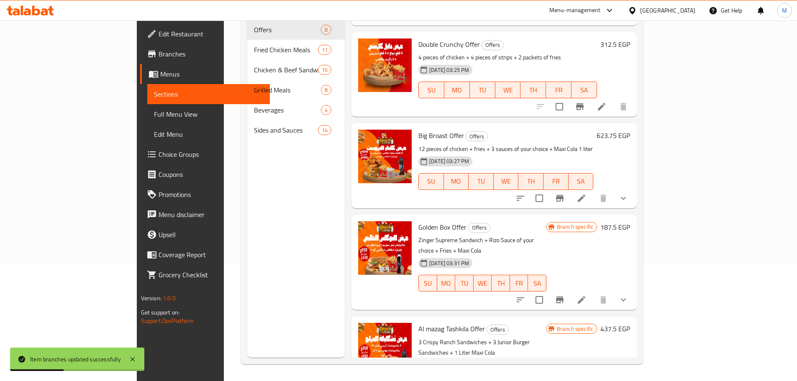
click at [633, 290] on div at bounding box center [571, 300] width 123 height 20
click at [570, 290] on button "Branch-specific-item" at bounding box center [560, 300] width 20 height 20
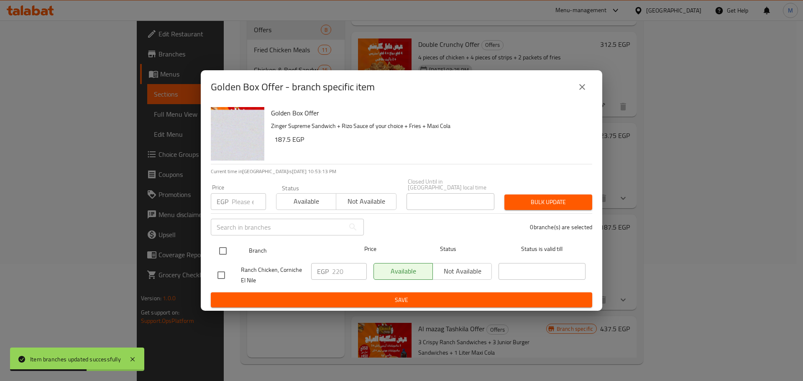
click at [215, 251] on div "Branch Price Status Status is valid till" at bounding box center [401, 251] width 381 height 21
click at [221, 251] on input "checkbox" at bounding box center [223, 251] width 18 height 18
checkbox input "true"
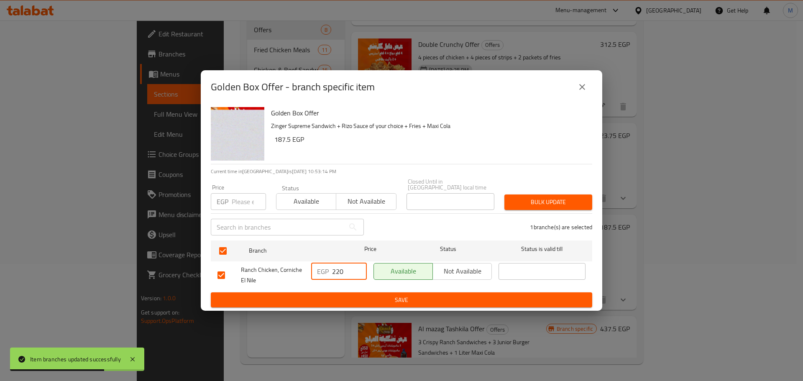
click at [346, 265] on input "220" at bounding box center [349, 271] width 35 height 17
click at [358, 298] on span "Save" at bounding box center [402, 300] width 368 height 10
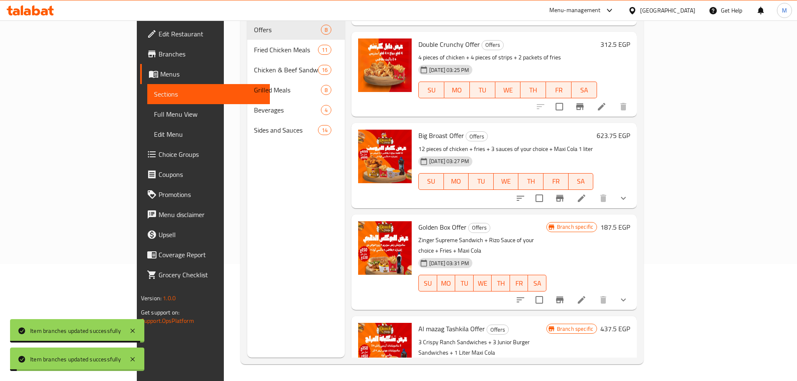
click at [546, 323] on h6 "Al mazag Tashkila Offer Offers" at bounding box center [482, 329] width 128 height 12
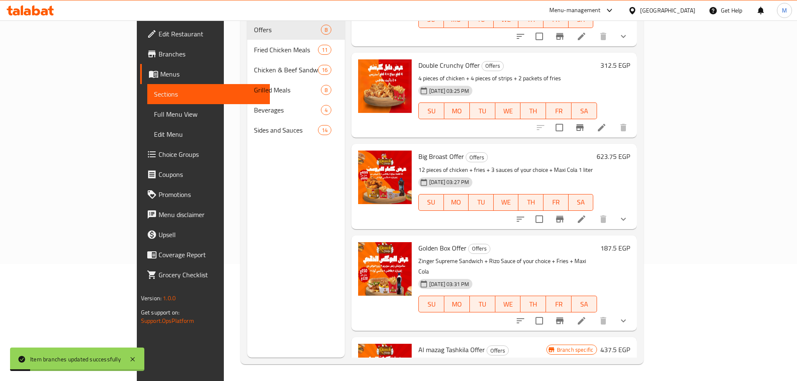
scroll to position [371, 0]
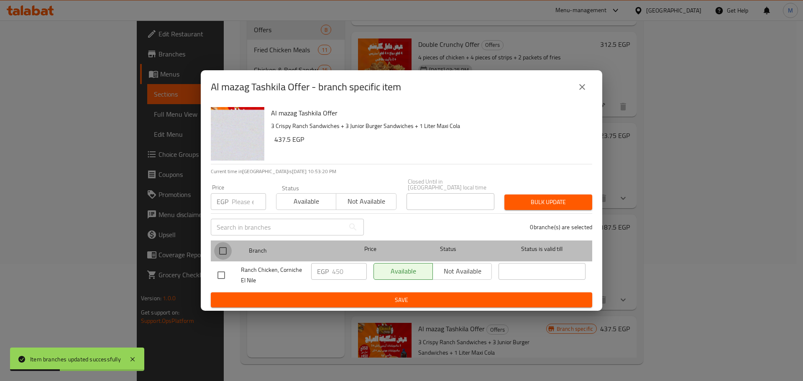
click at [225, 246] on input "checkbox" at bounding box center [223, 251] width 18 height 18
checkbox input "true"
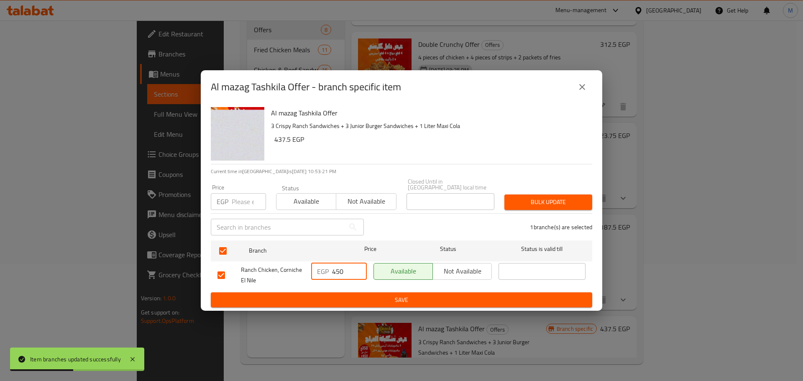
click at [338, 263] on input "450" at bounding box center [349, 271] width 35 height 17
click at [364, 298] on span "Save" at bounding box center [402, 300] width 368 height 10
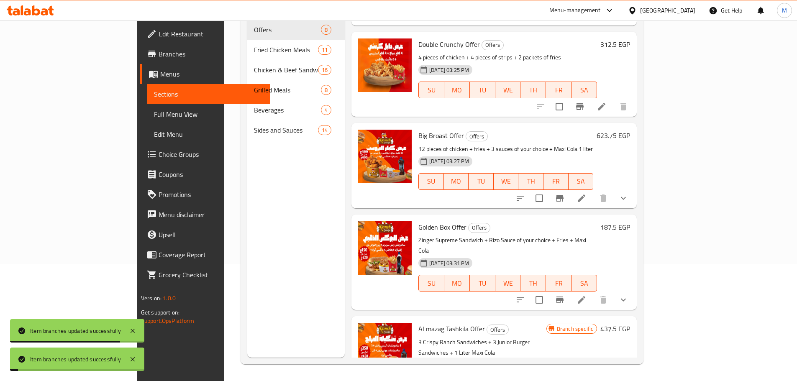
click at [247, 169] on div "Menu sections Offers 8 Fried Chicken Meals 11 Chicken & Beef Sandwiches 16 Gril…" at bounding box center [295, 167] width 97 height 381
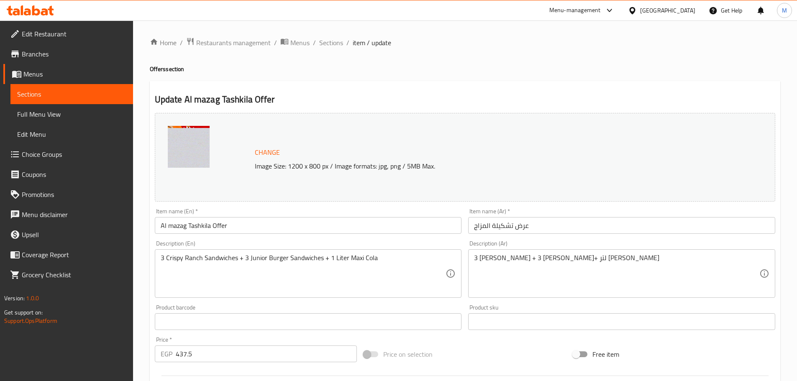
click at [262, 151] on span "Change" at bounding box center [267, 152] width 25 height 12
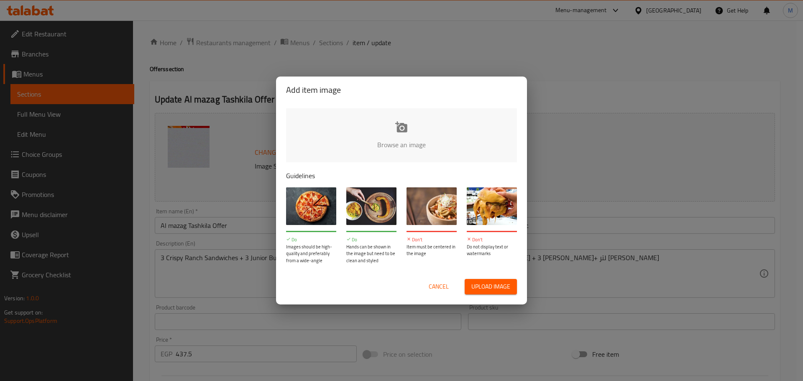
click at [347, 149] on input "file" at bounding box center [684, 147] width 796 height 78
type input "C:\fakepath\Untitled (1640 × 1230 px) (19).jpg"
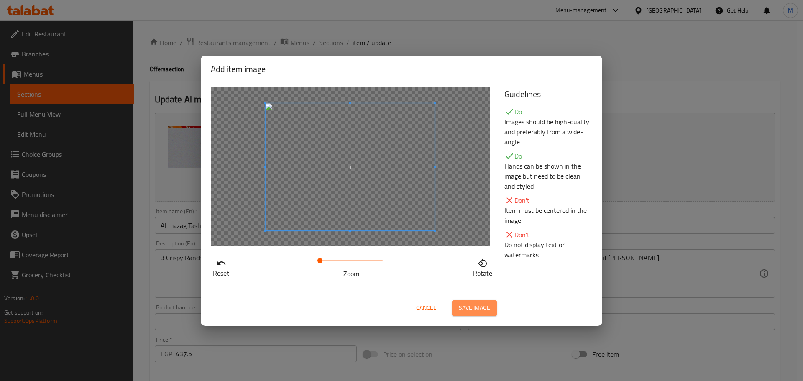
click at [457, 308] on button "Save image" at bounding box center [474, 307] width 45 height 15
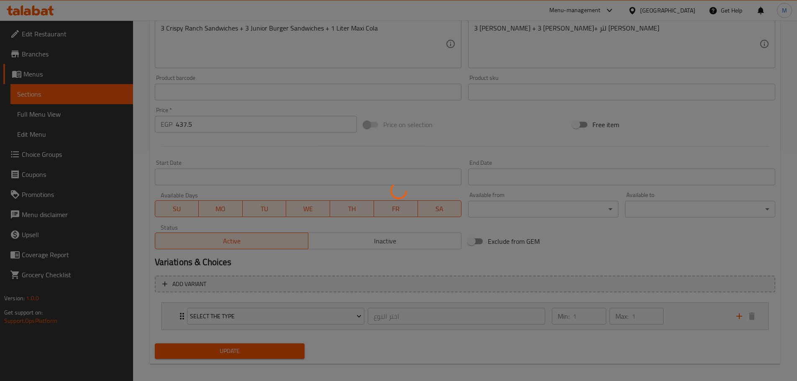
scroll to position [236, 0]
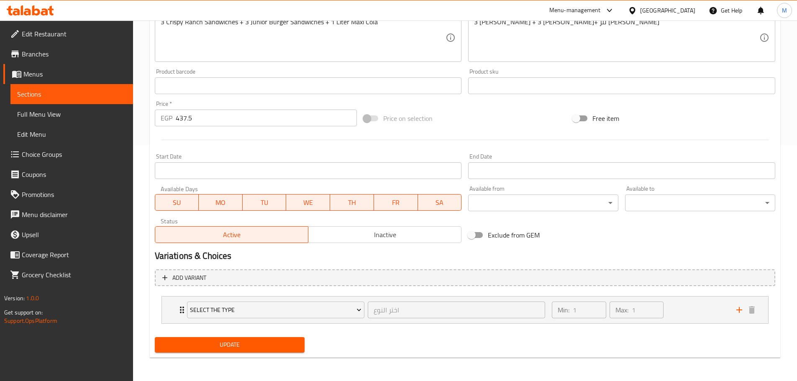
click at [229, 351] on button "Update" at bounding box center [230, 344] width 150 height 15
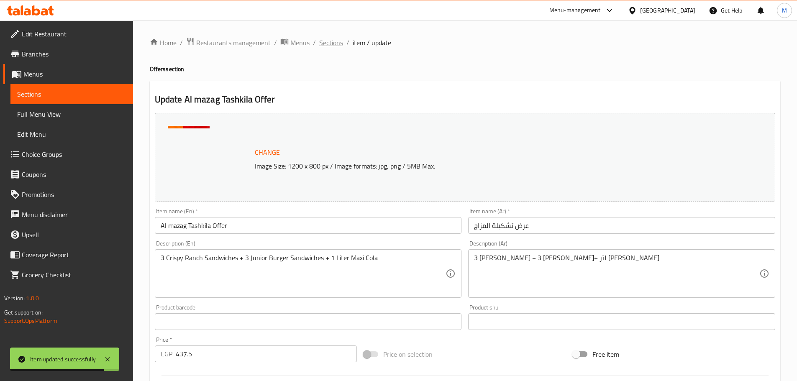
click at [324, 44] on span "Sections" at bounding box center [331, 43] width 24 height 10
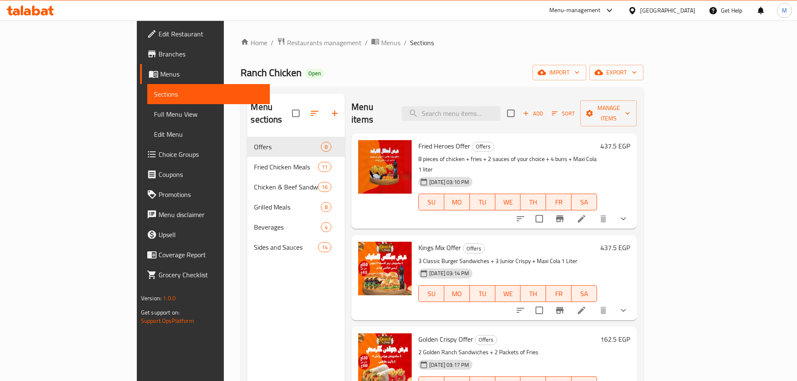
click at [392, 79] on div "Ranch Chicken Open import export" at bounding box center [442, 72] width 403 height 15
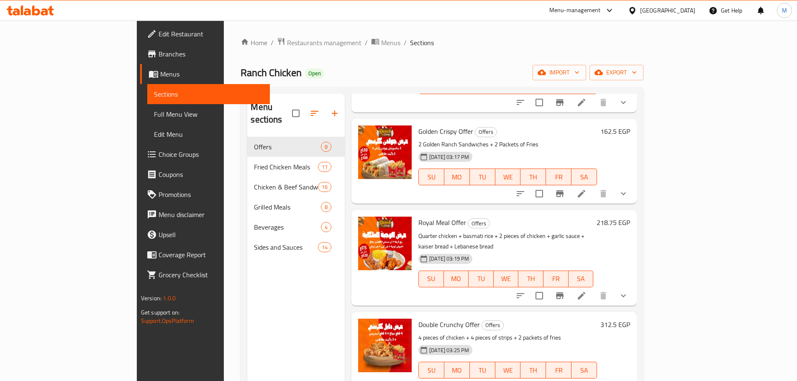
scroll to position [209, 0]
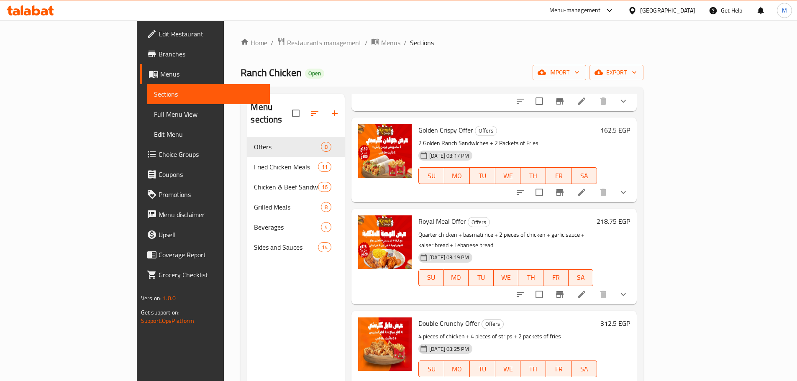
click at [593, 287] on li at bounding box center [581, 294] width 23 height 15
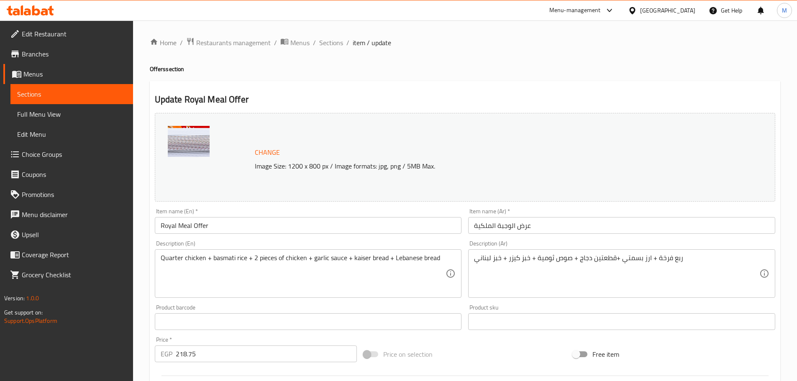
click at [243, 139] on div at bounding box center [210, 157] width 84 height 63
click at [257, 153] on span "Change" at bounding box center [267, 152] width 25 height 12
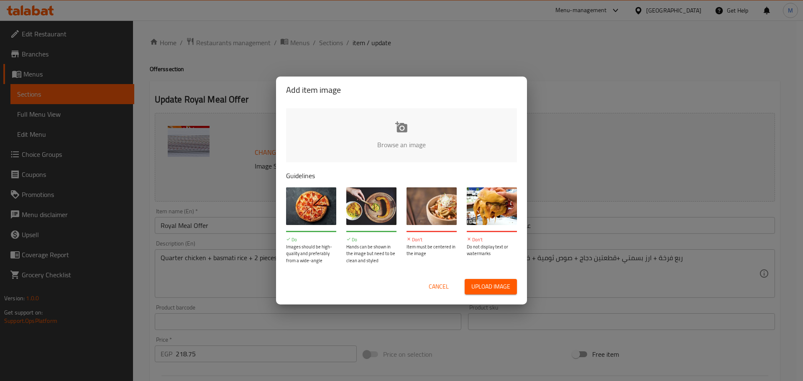
click at [317, 133] on input "file" at bounding box center [684, 147] width 796 height 78
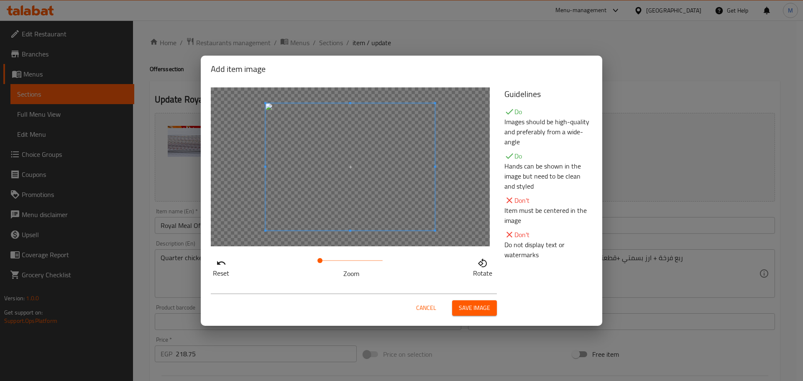
click at [486, 315] on button "Save image" at bounding box center [474, 307] width 45 height 15
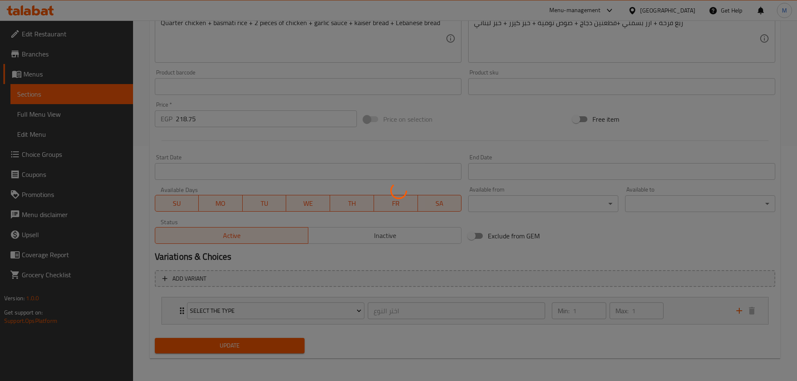
scroll to position [236, 0]
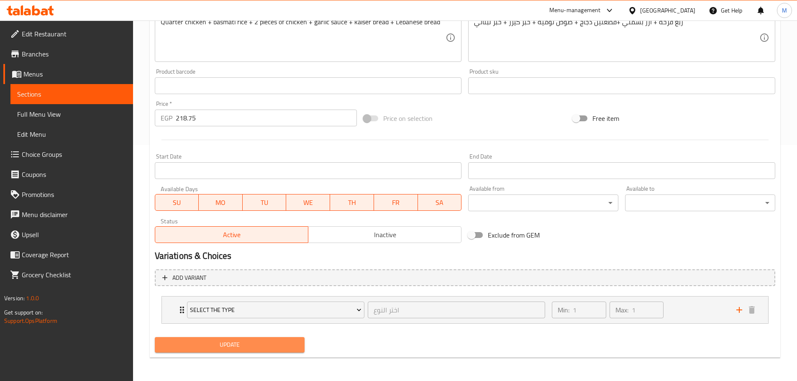
click at [235, 349] on span "Update" at bounding box center [229, 345] width 137 height 10
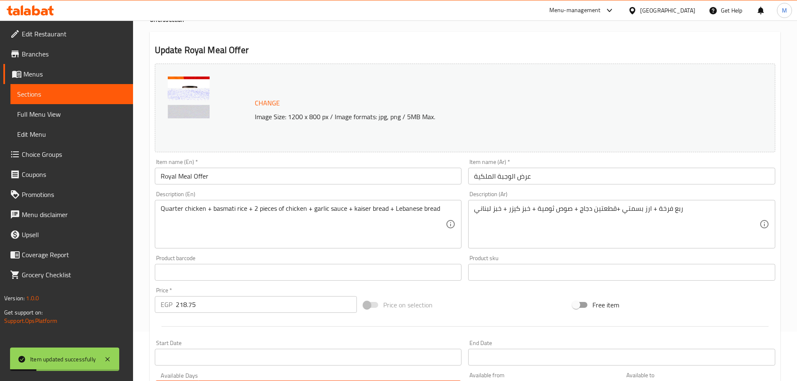
scroll to position [0, 0]
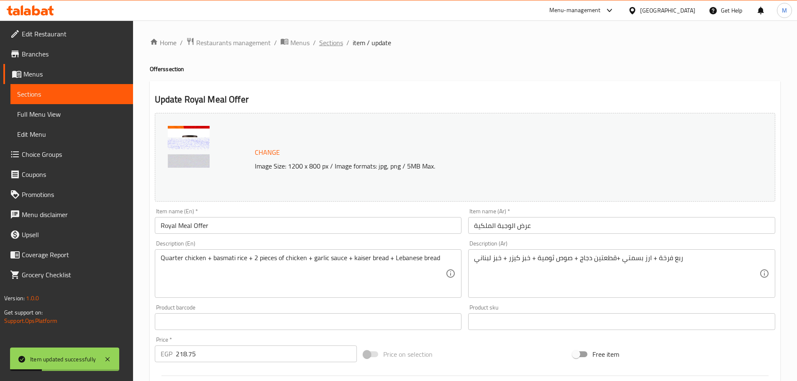
click at [323, 42] on span "Sections" at bounding box center [331, 43] width 24 height 10
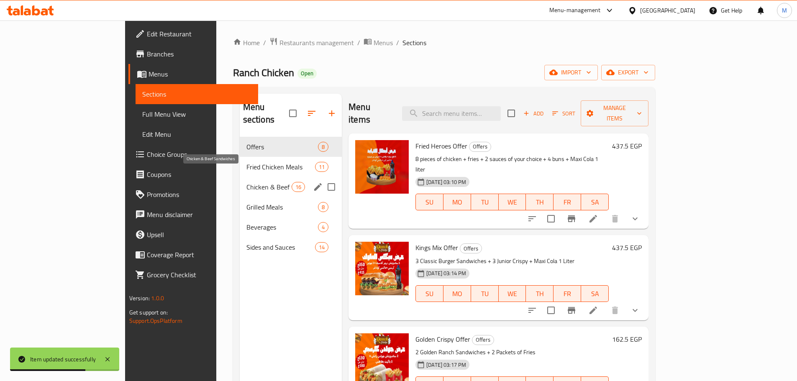
click at [246, 162] on span "Fried Chicken Meals" at bounding box center [280, 167] width 69 height 10
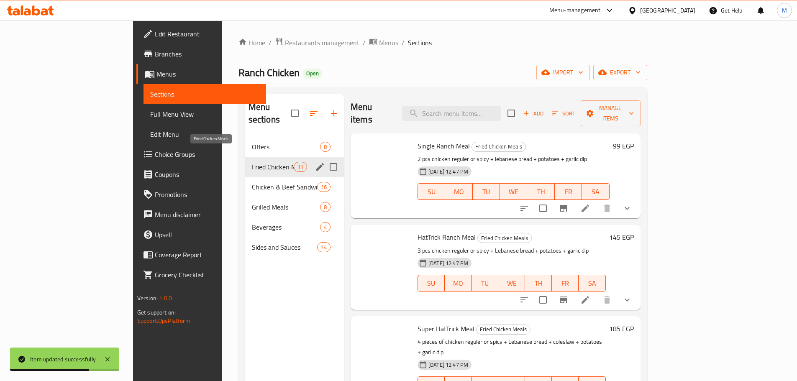
click at [245, 143] on div "Offers 8" at bounding box center [294, 147] width 99 height 20
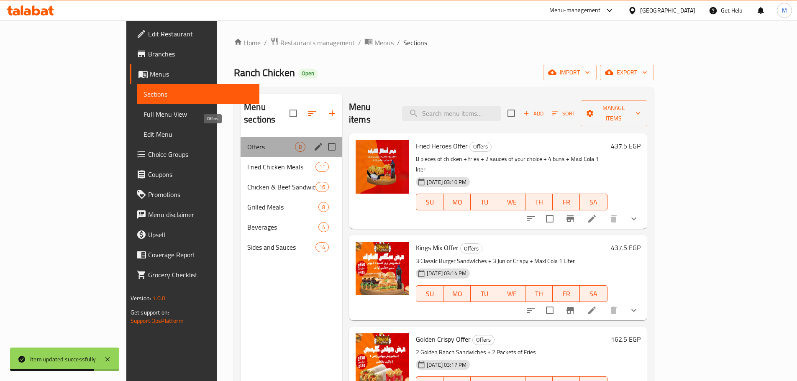
click at [247, 142] on span "Offers" at bounding box center [271, 147] width 48 height 10
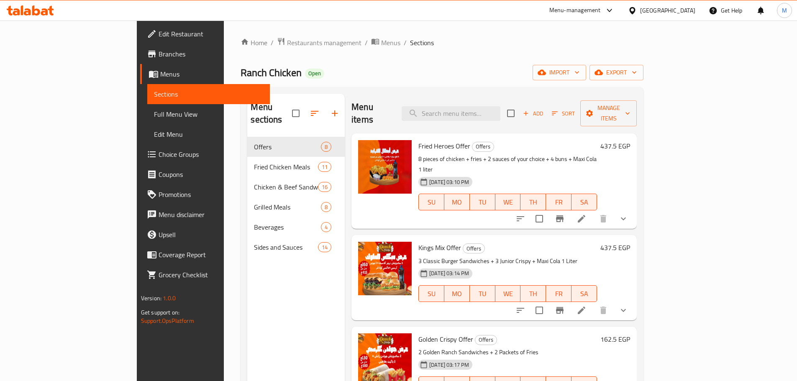
click at [377, 38] on ol "Home / Restaurants management / Menus / Sections" at bounding box center [442, 42] width 403 height 11
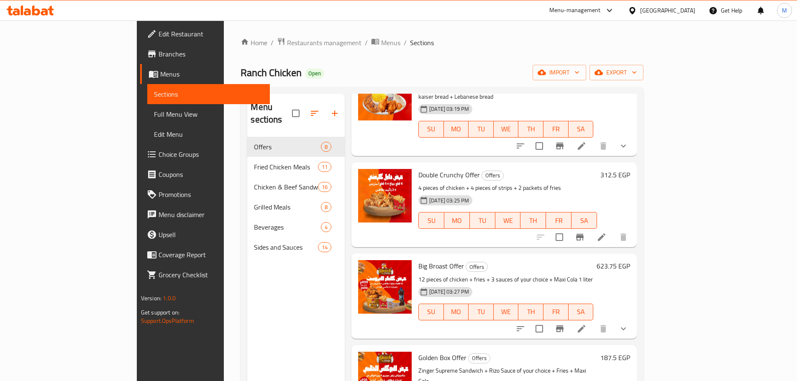
scroll to position [371, 0]
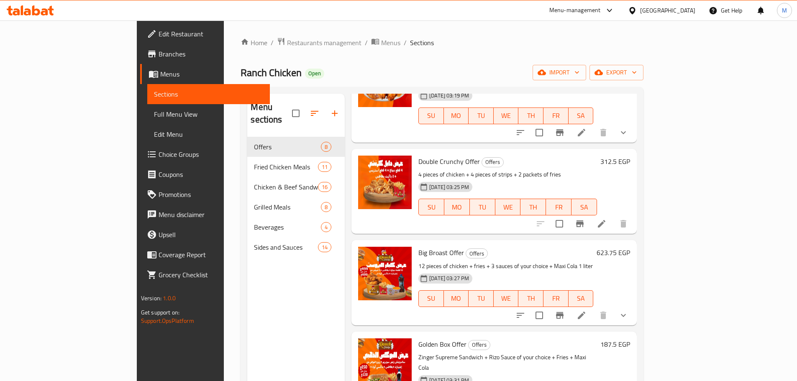
drag, startPoint x: 710, startPoint y: 288, endPoint x: 685, endPoint y: 326, distance: 45.6
click at [366, 254] on icon "upload picture" at bounding box center [370, 258] width 8 height 8
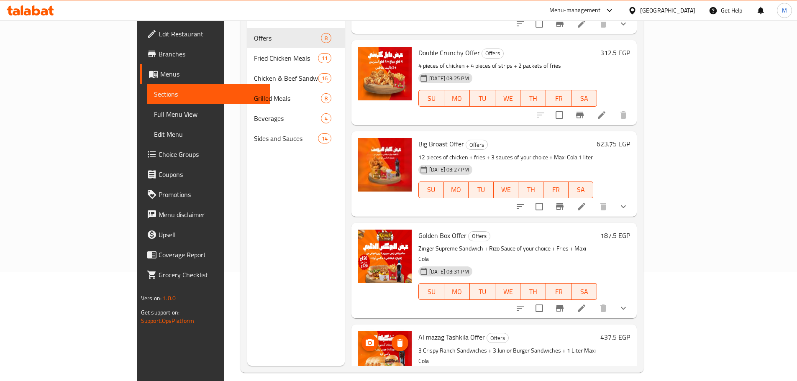
scroll to position [117, 0]
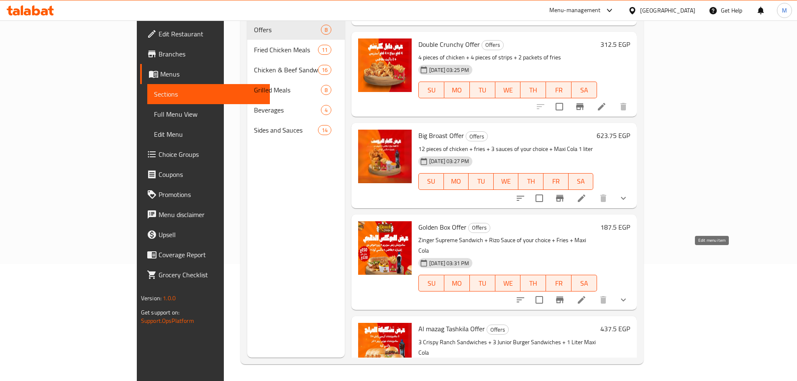
click at [586, 295] on icon at bounding box center [581, 300] width 10 height 10
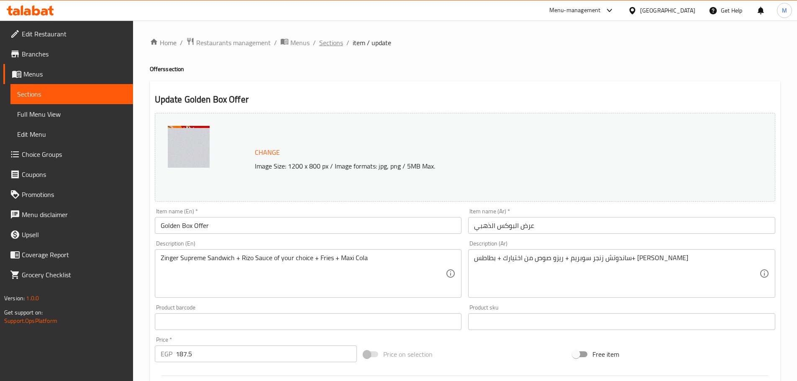
click at [337, 47] on span "Sections" at bounding box center [331, 43] width 24 height 10
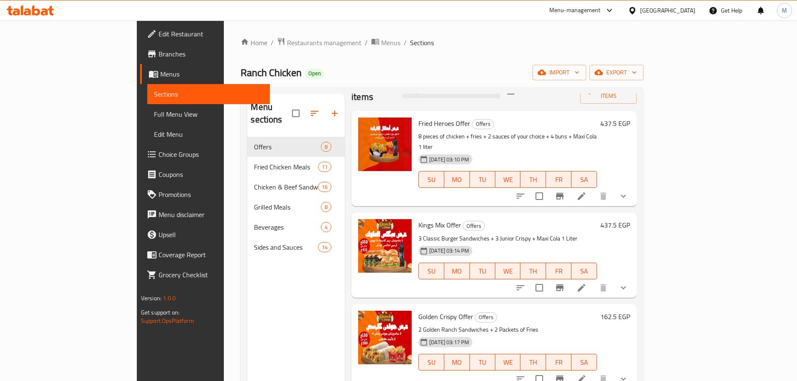
scroll to position [42, 0]
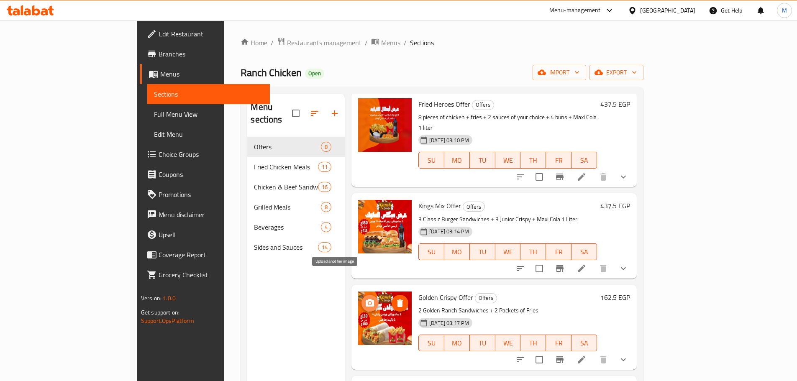
click at [365, 298] on icon "upload picture" at bounding box center [370, 303] width 10 height 10
